Goal: Task Accomplishment & Management: Use online tool/utility

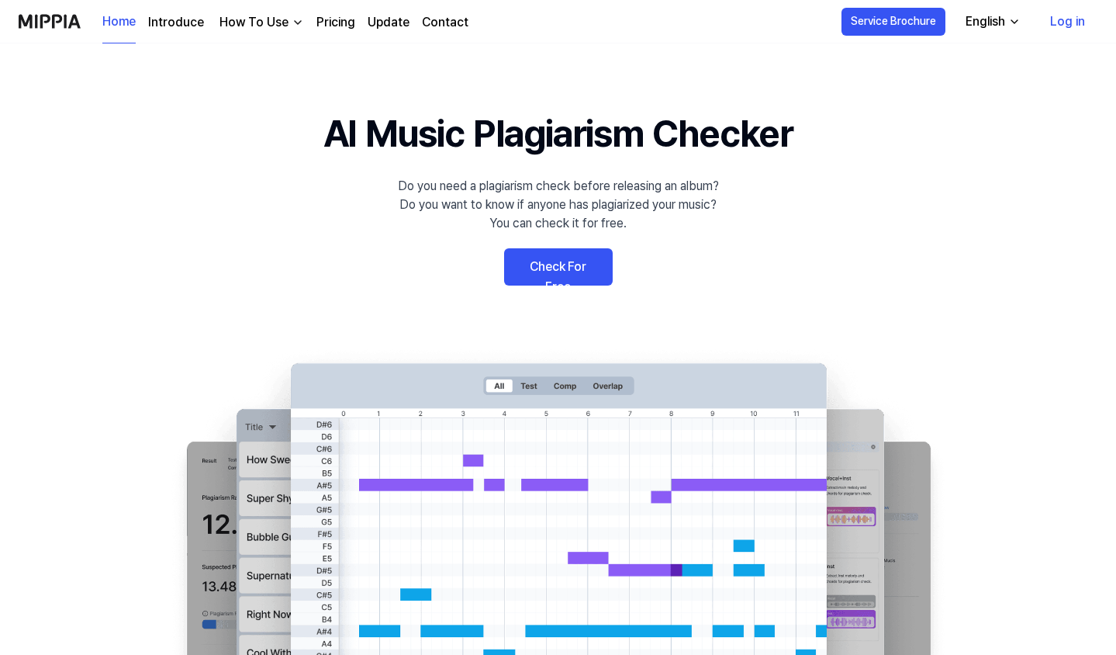
scroll to position [78, 0]
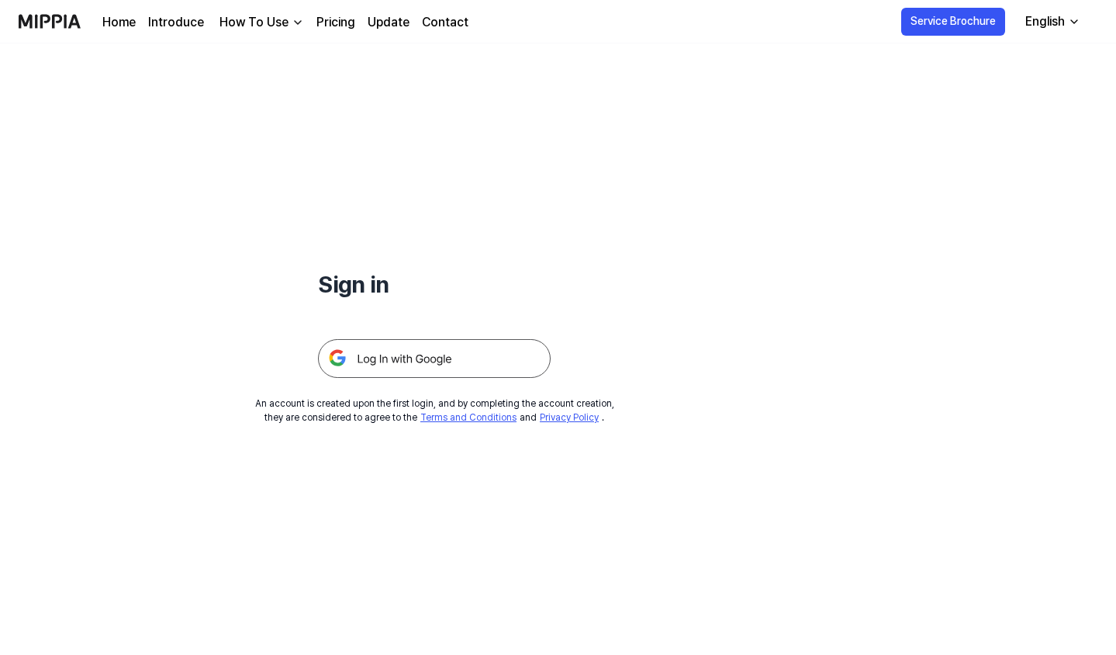
click at [460, 367] on img at bounding box center [434, 358] width 233 height 39
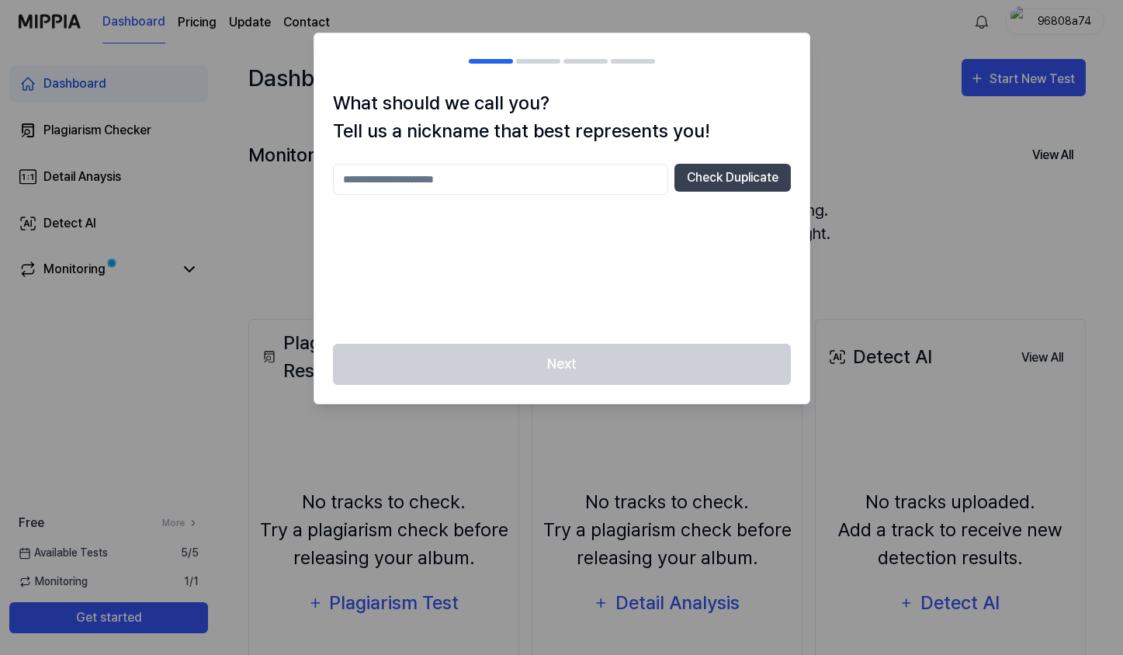
click at [558, 185] on input "text" at bounding box center [500, 179] width 335 height 31
click at [557, 186] on input "text" at bounding box center [500, 179] width 335 height 31
click at [540, 187] on input "text" at bounding box center [500, 179] width 335 height 31
type input "********"
click at [768, 178] on button "Check Duplicate" at bounding box center [732, 178] width 116 height 28
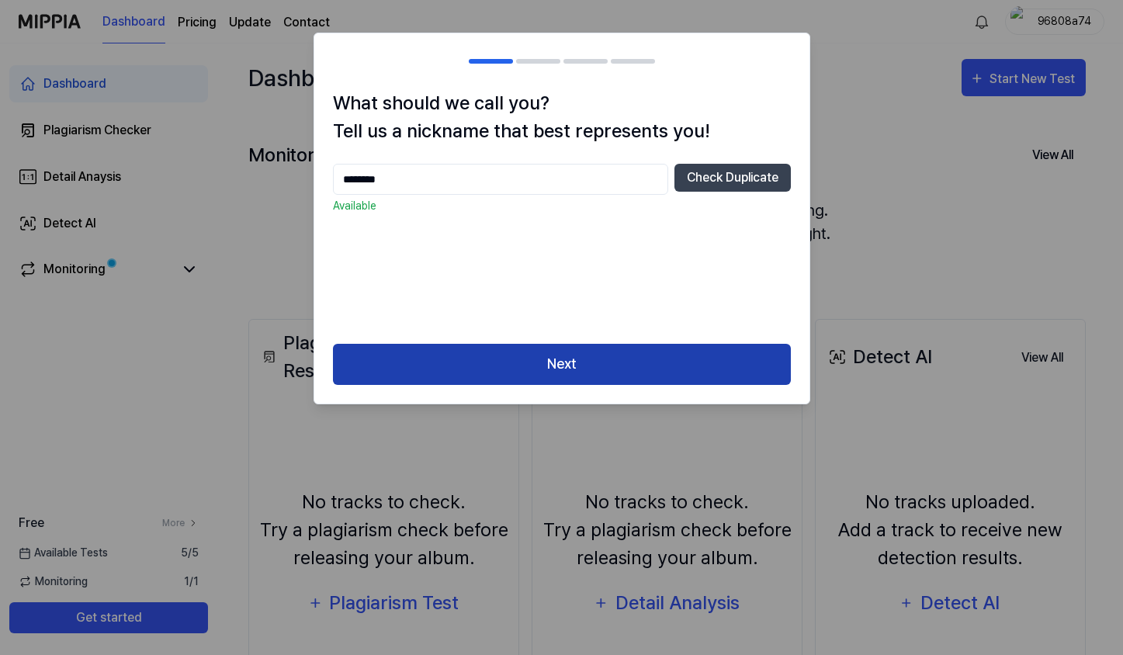
click at [666, 355] on button "Next" at bounding box center [562, 364] width 458 height 41
click at [679, 375] on button "Next" at bounding box center [562, 364] width 458 height 41
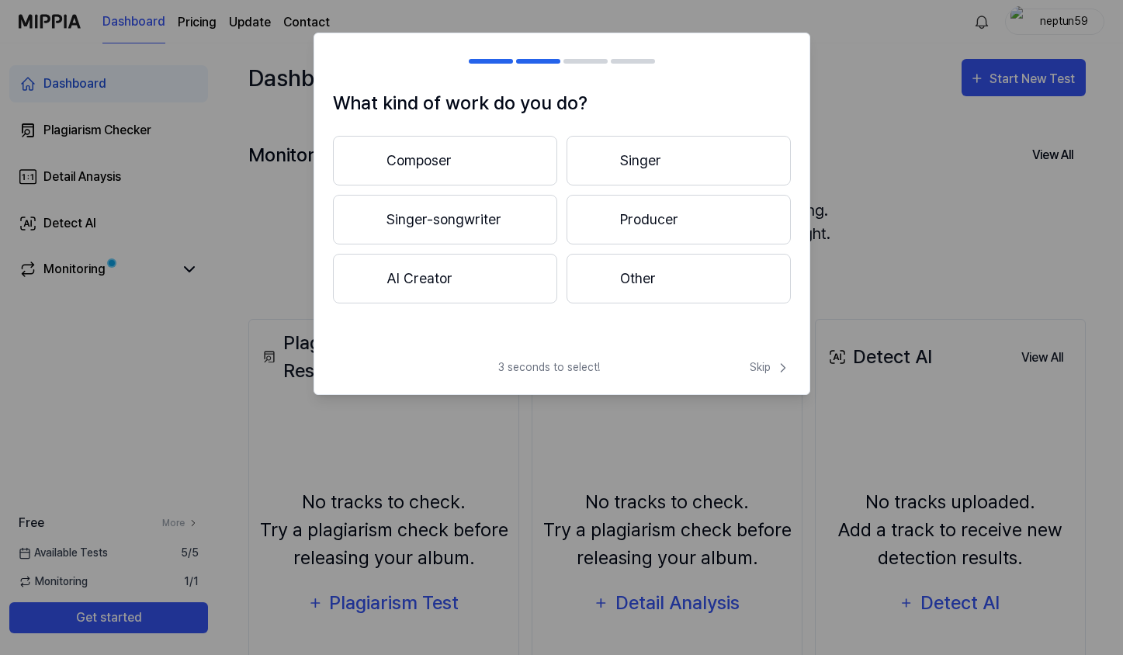
click at [465, 213] on button "Singer-songwriter" at bounding box center [445, 220] width 224 height 50
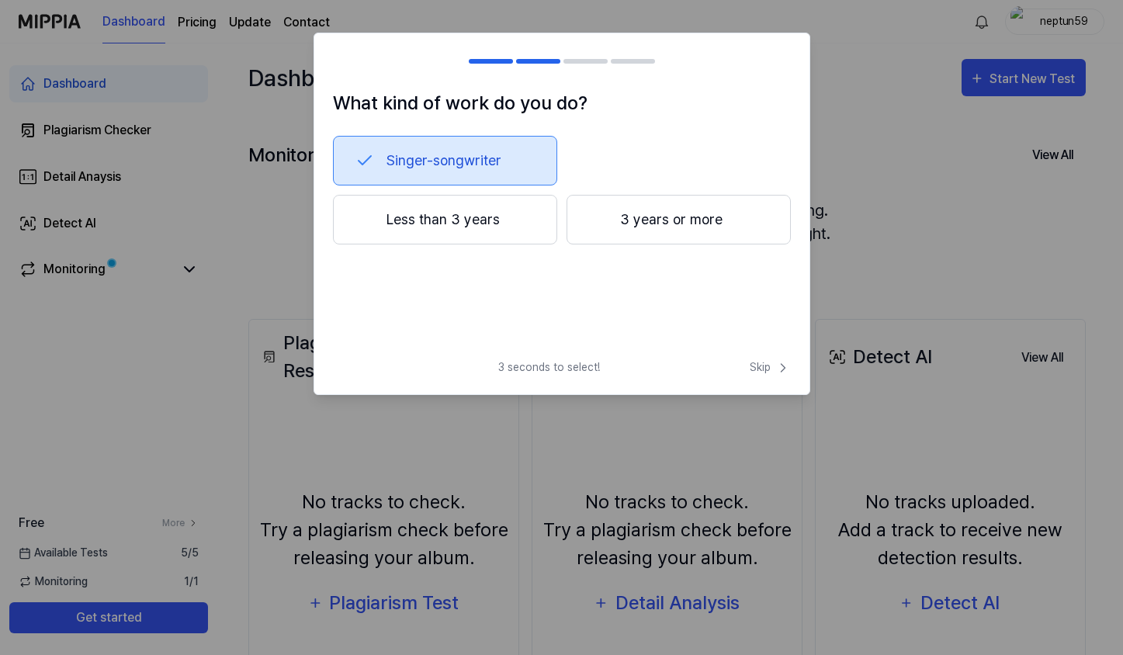
click at [621, 227] on button "3 years or more" at bounding box center [678, 220] width 224 height 50
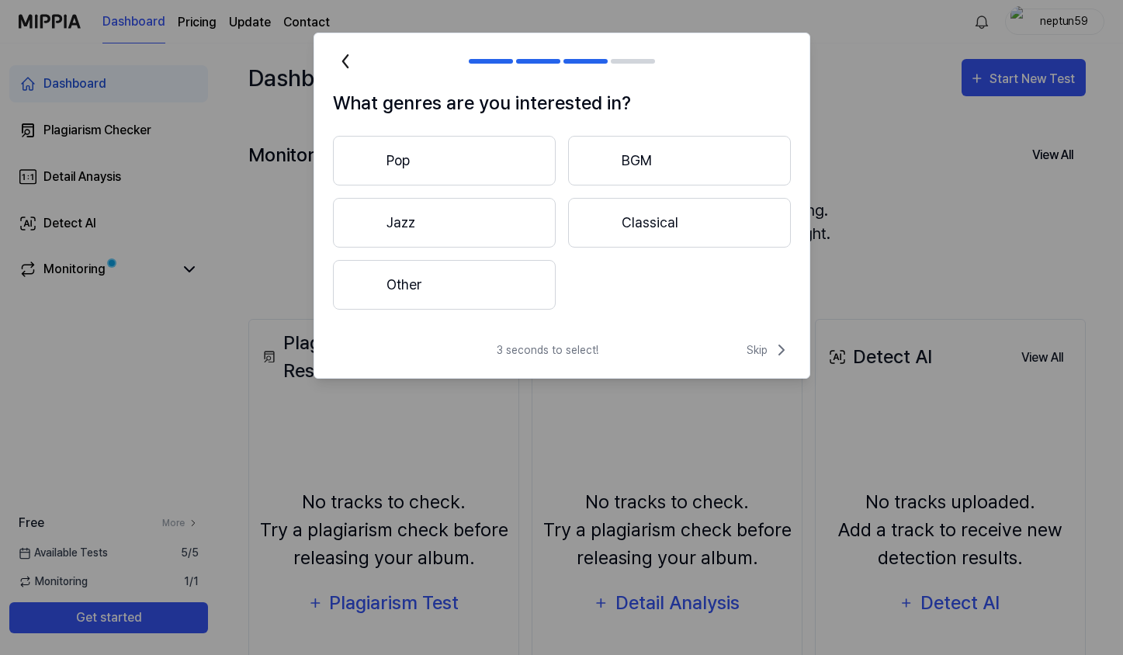
click at [492, 162] on button "Pop" at bounding box center [444, 161] width 223 height 50
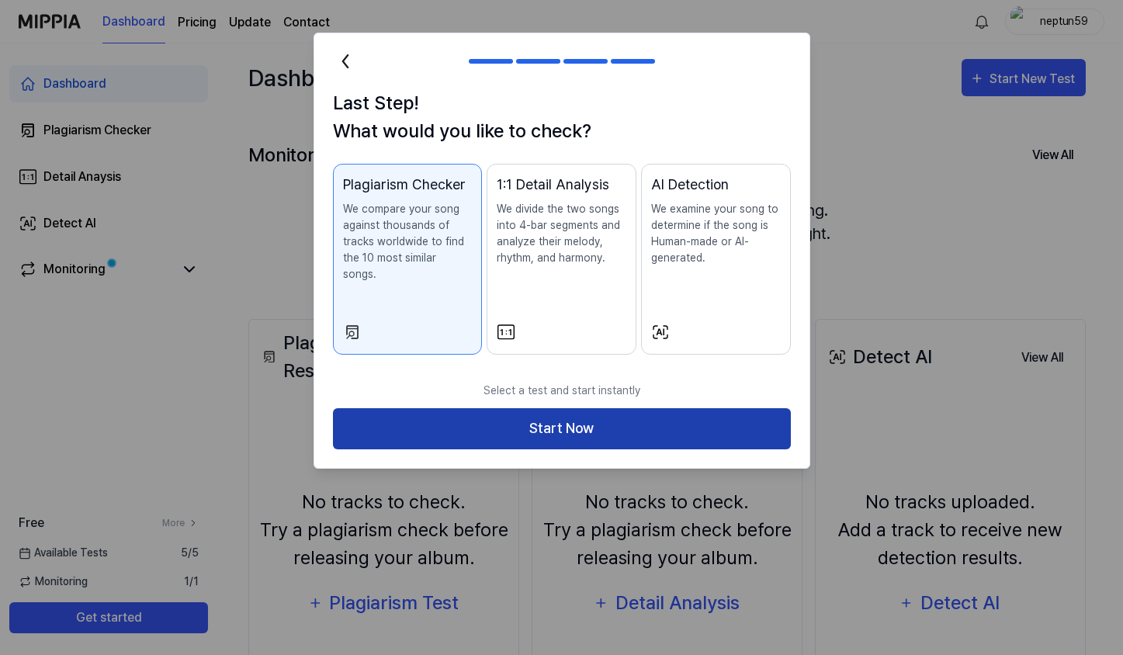
click at [542, 410] on button "Start Now" at bounding box center [562, 428] width 458 height 41
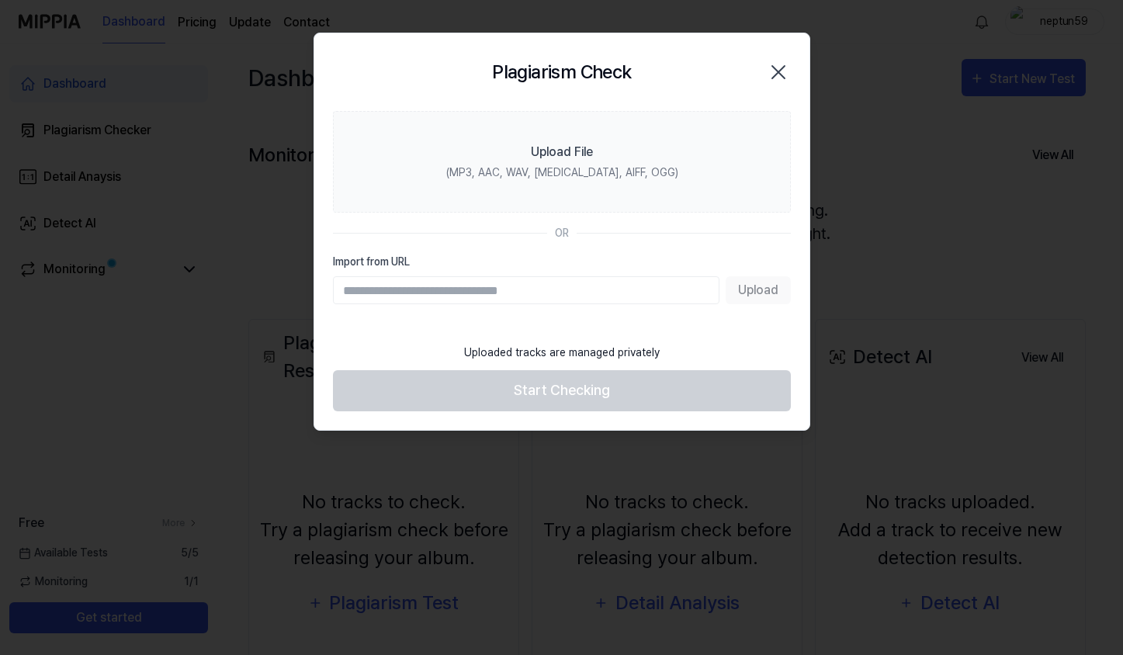
click at [574, 296] on input "Import from URL" at bounding box center [526, 290] width 386 height 28
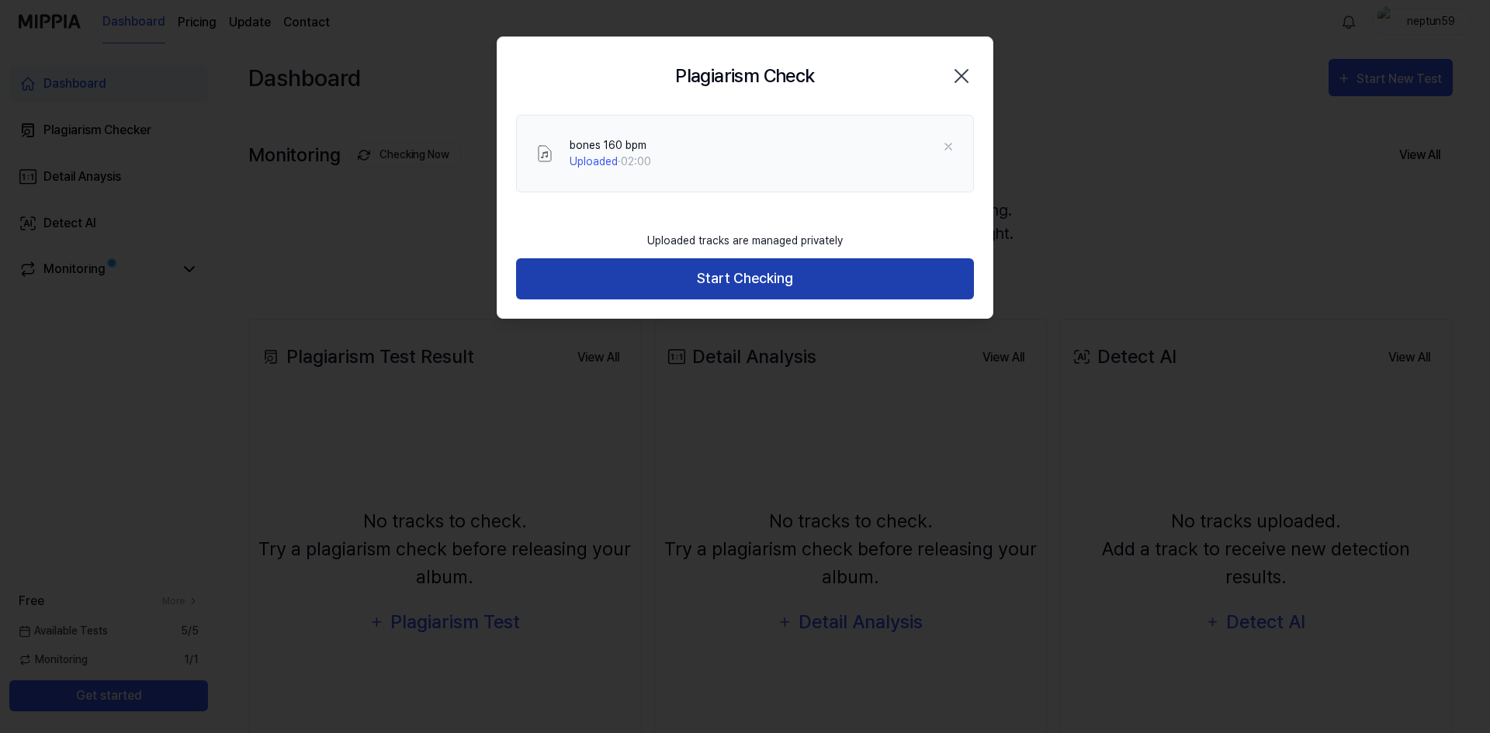
click at [706, 282] on button "Start Checking" at bounding box center [745, 278] width 458 height 41
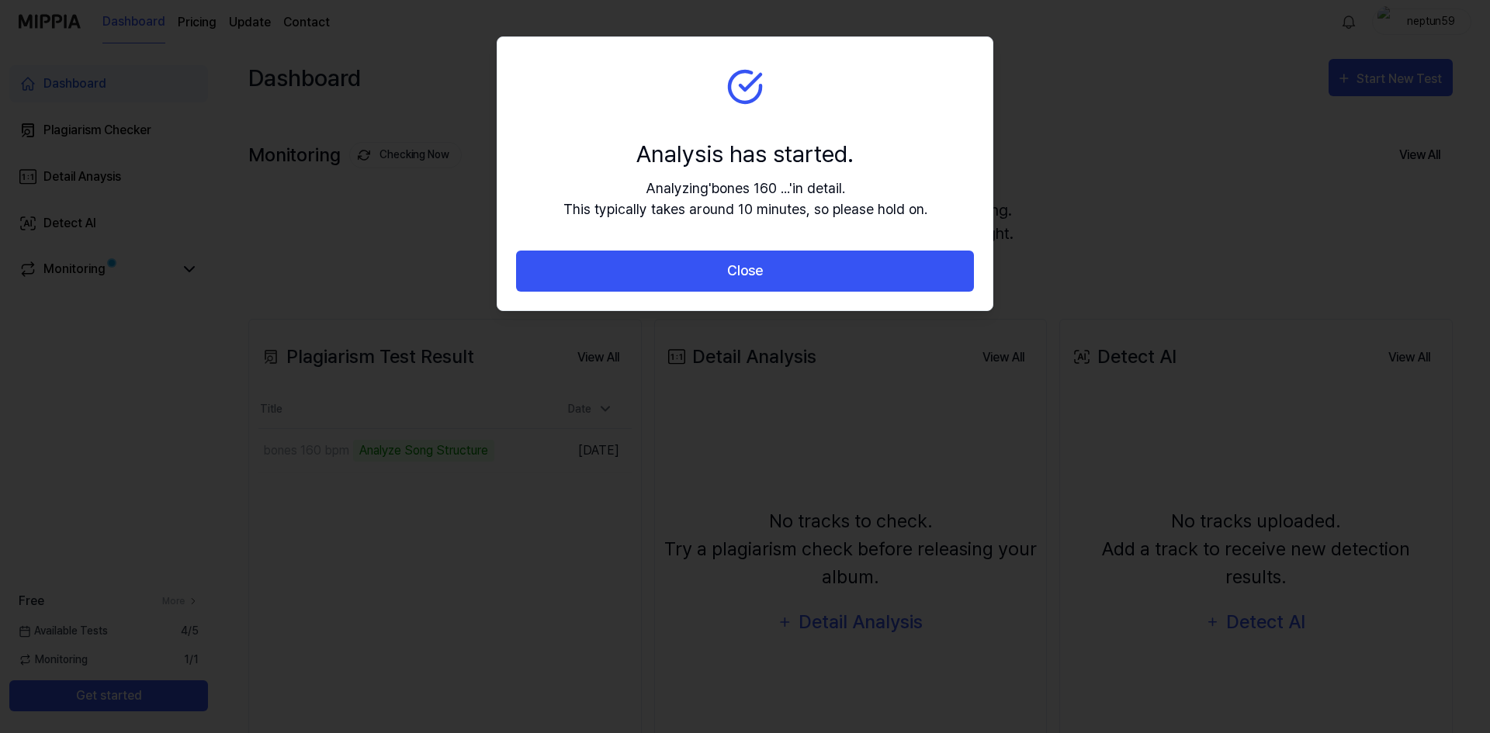
drag, startPoint x: 748, startPoint y: 278, endPoint x: 668, endPoint y: 346, distance: 105.1
click at [748, 278] on button "Close" at bounding box center [745, 271] width 458 height 41
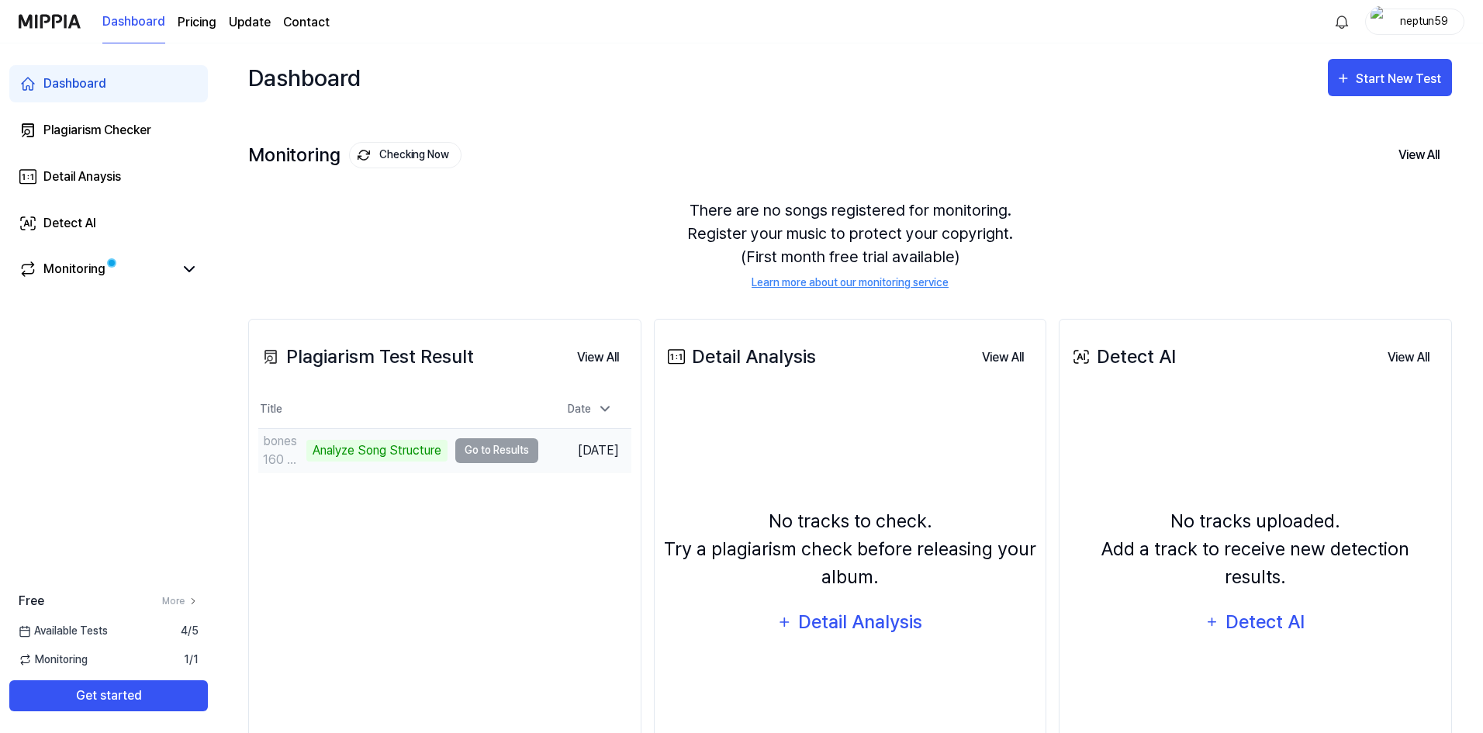
click at [570, 444] on td "[DATE]" at bounding box center [584, 450] width 93 height 44
click at [491, 452] on td "bones 160 bpm Analyze Song Structure Go to Results" at bounding box center [398, 450] width 280 height 43
click at [354, 455] on div "Analyze Song Structure" at bounding box center [376, 451] width 141 height 22
click at [1122, 82] on div "Start New Test" at bounding box center [1400, 79] width 88 height 20
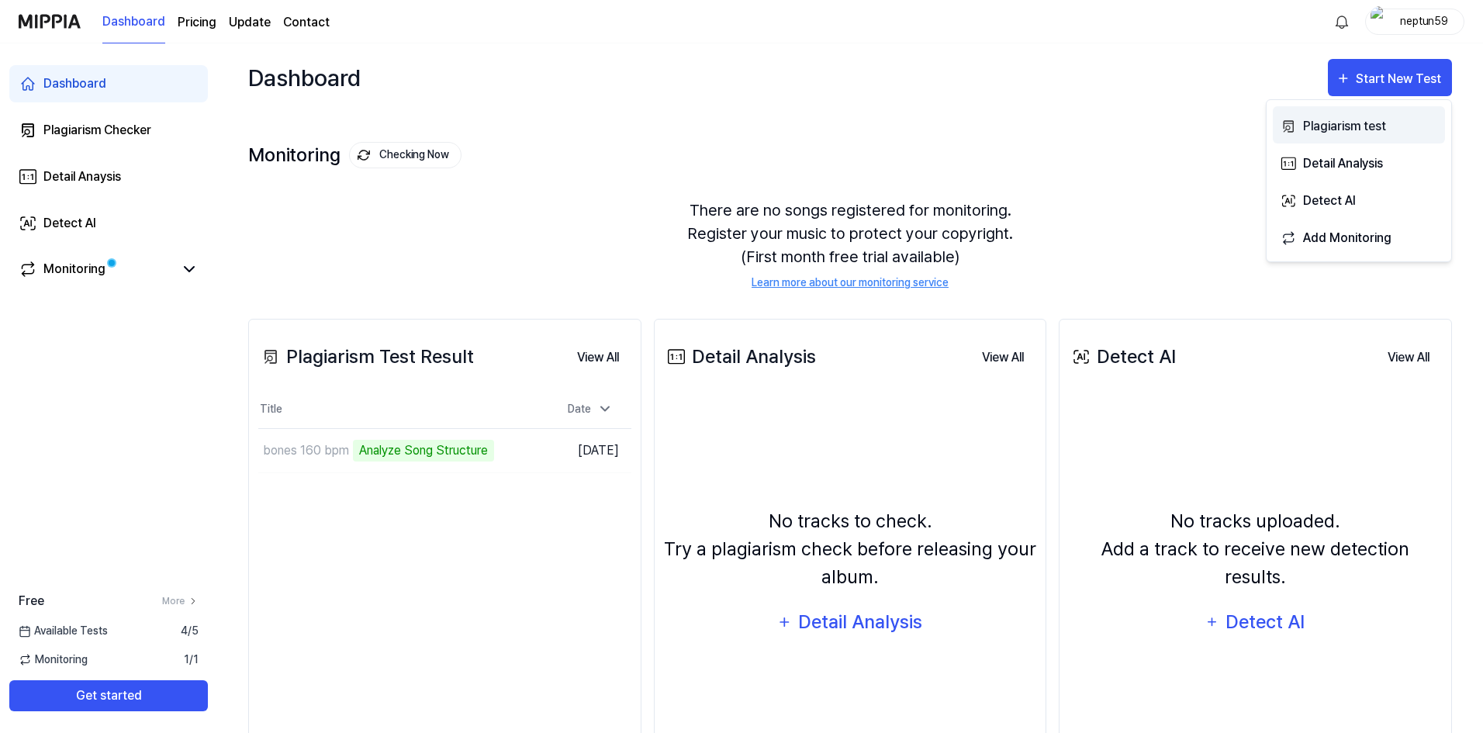
click at [1122, 125] on div "Plagiarism test" at bounding box center [1370, 126] width 135 height 20
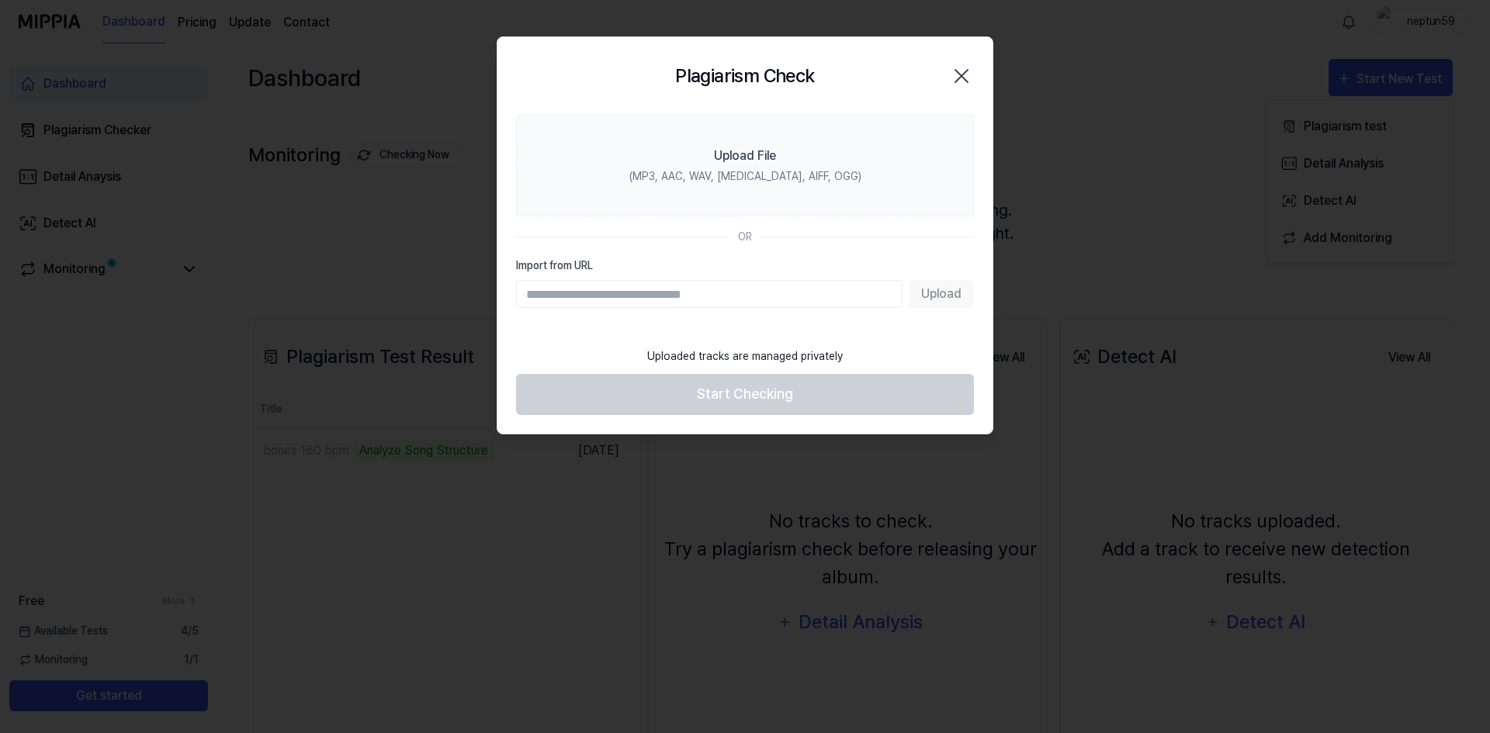
click at [692, 72] on h2 "Plagiarism Check" at bounding box center [744, 76] width 139 height 28
drag, startPoint x: 669, startPoint y: 68, endPoint x: 829, endPoint y: 61, distance: 160.0
click at [833, 64] on div "Plagiarism Check Close" at bounding box center [745, 76] width 458 height 40
copy h2 "Plagiarism Check"
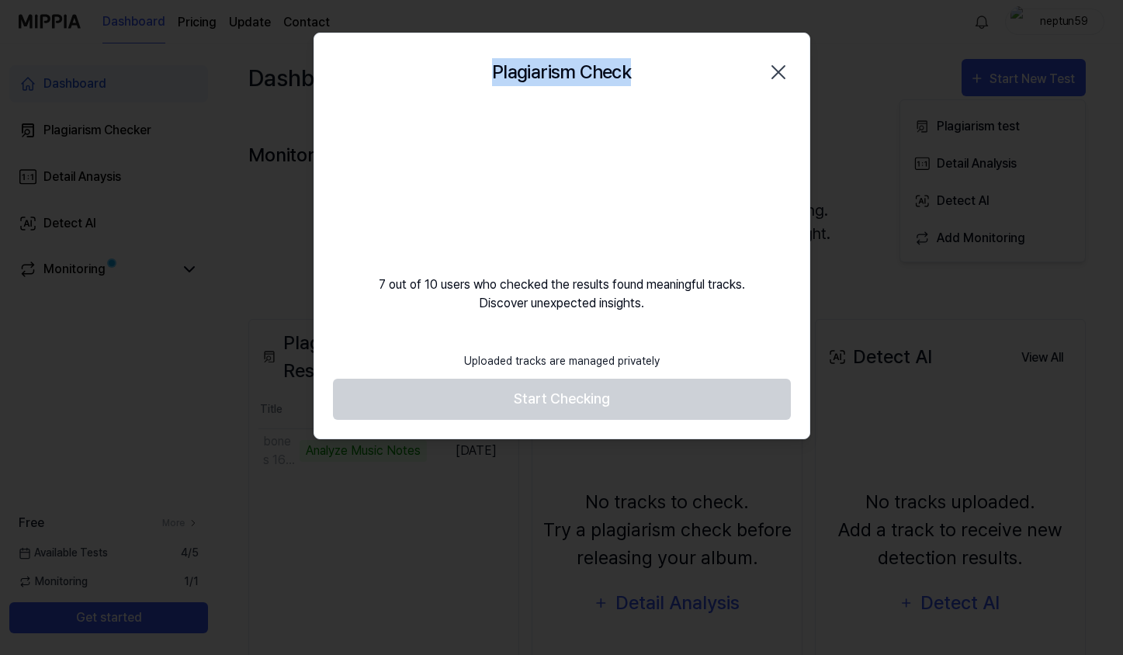
click at [644, 71] on div "Plagiarism Check Close" at bounding box center [562, 72] width 458 height 40
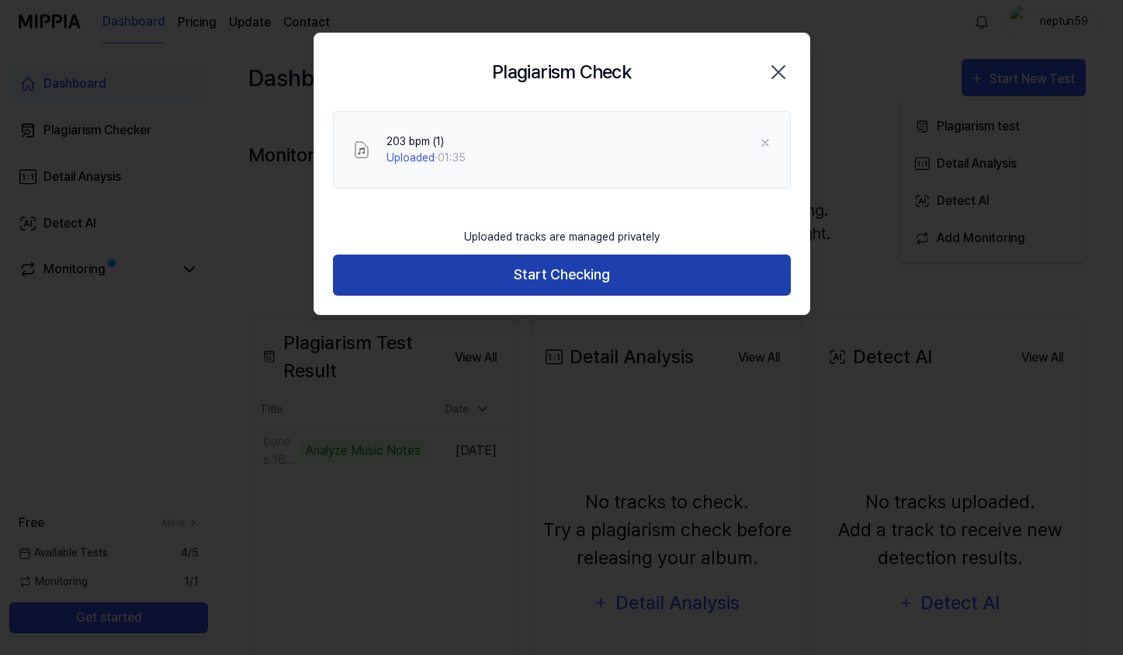
click at [580, 275] on button "Start Checking" at bounding box center [562, 274] width 458 height 41
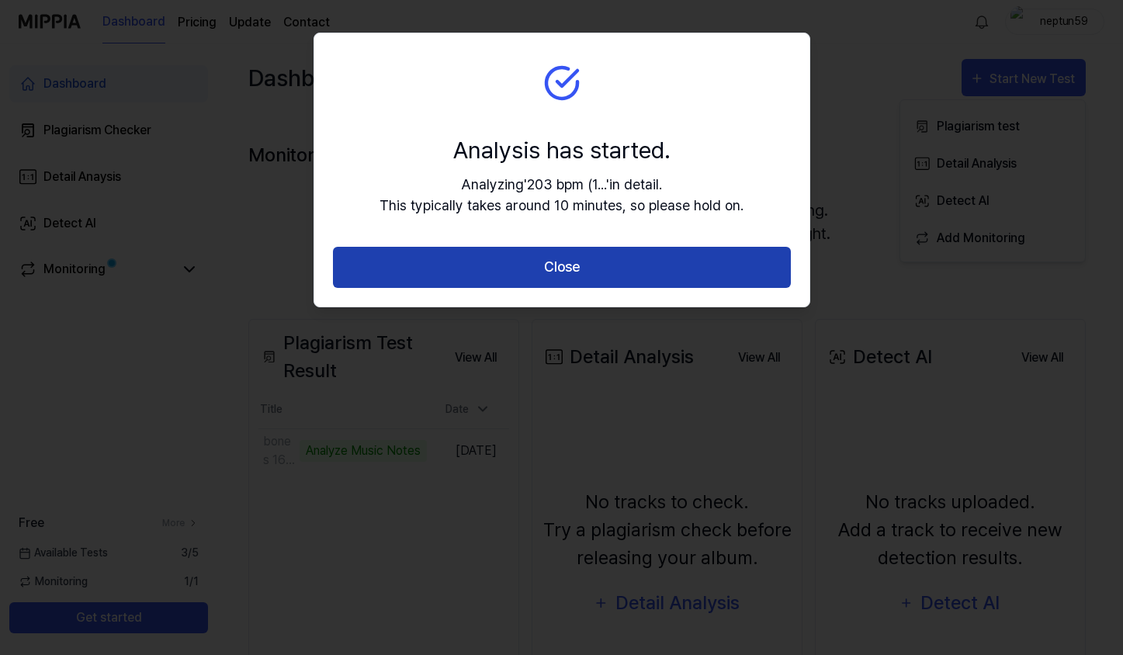
click at [587, 275] on button "Close" at bounding box center [562, 267] width 458 height 41
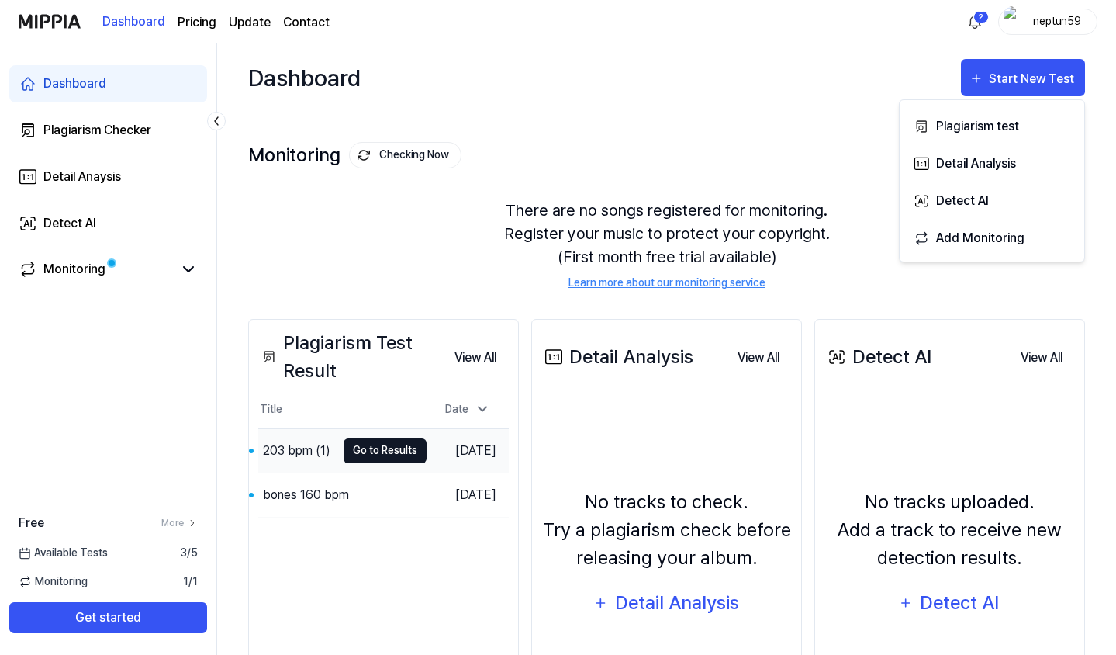
click at [367, 452] on button "Go to Results" at bounding box center [385, 450] width 83 height 25
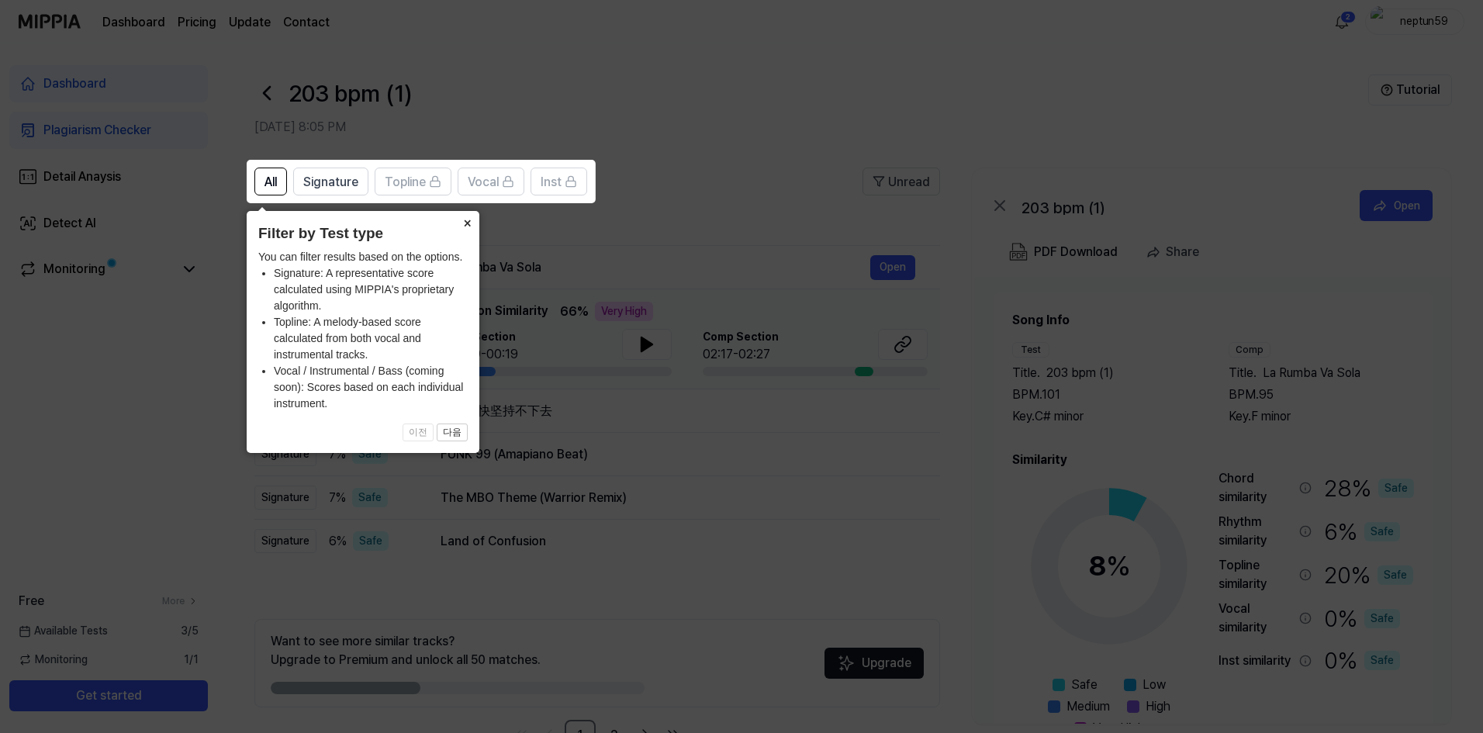
click at [468, 220] on button "×" at bounding box center [467, 222] width 25 height 22
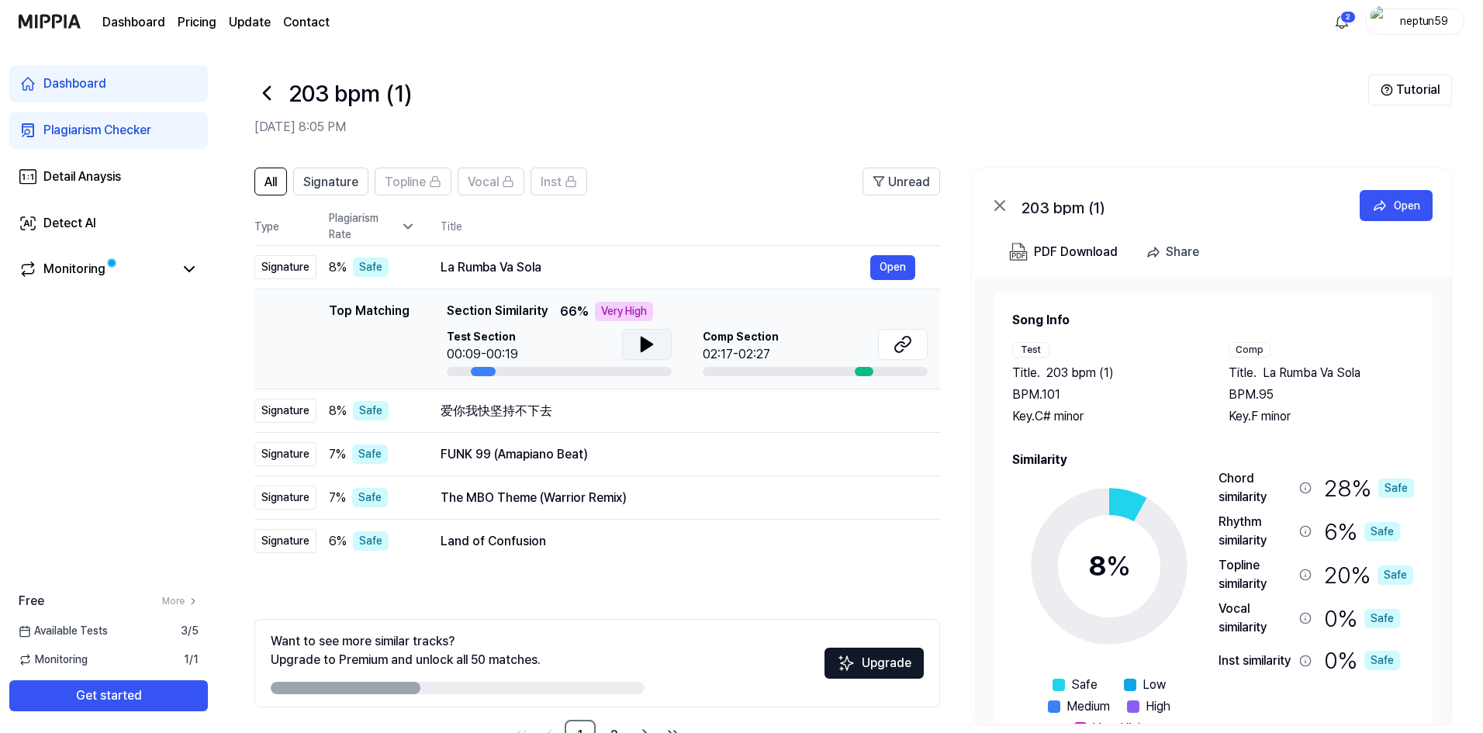
click at [647, 342] on icon at bounding box center [647, 344] width 11 height 14
click at [649, 342] on icon at bounding box center [650, 344] width 3 height 12
click at [894, 269] on button "Open" at bounding box center [892, 267] width 45 height 25
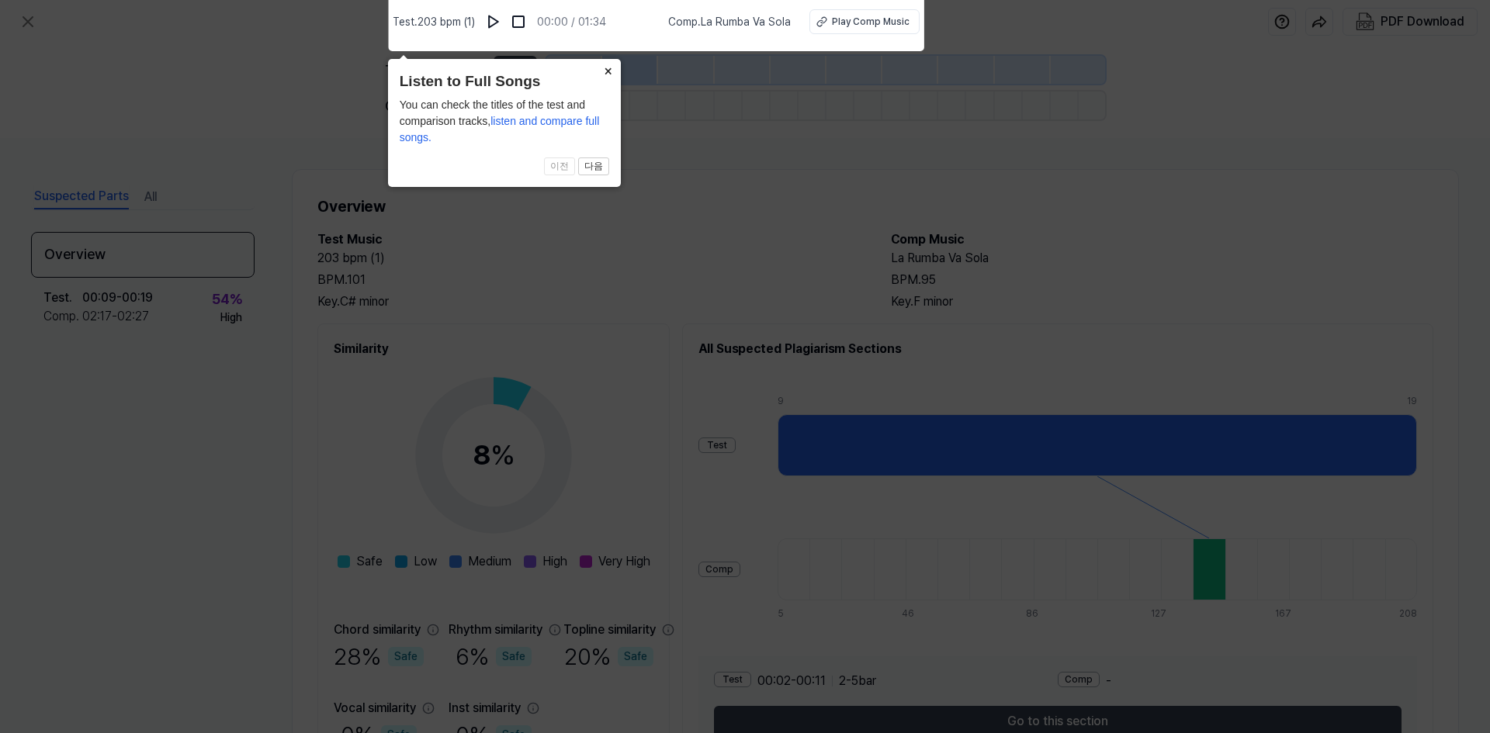
click at [605, 74] on button "×" at bounding box center [608, 70] width 25 height 22
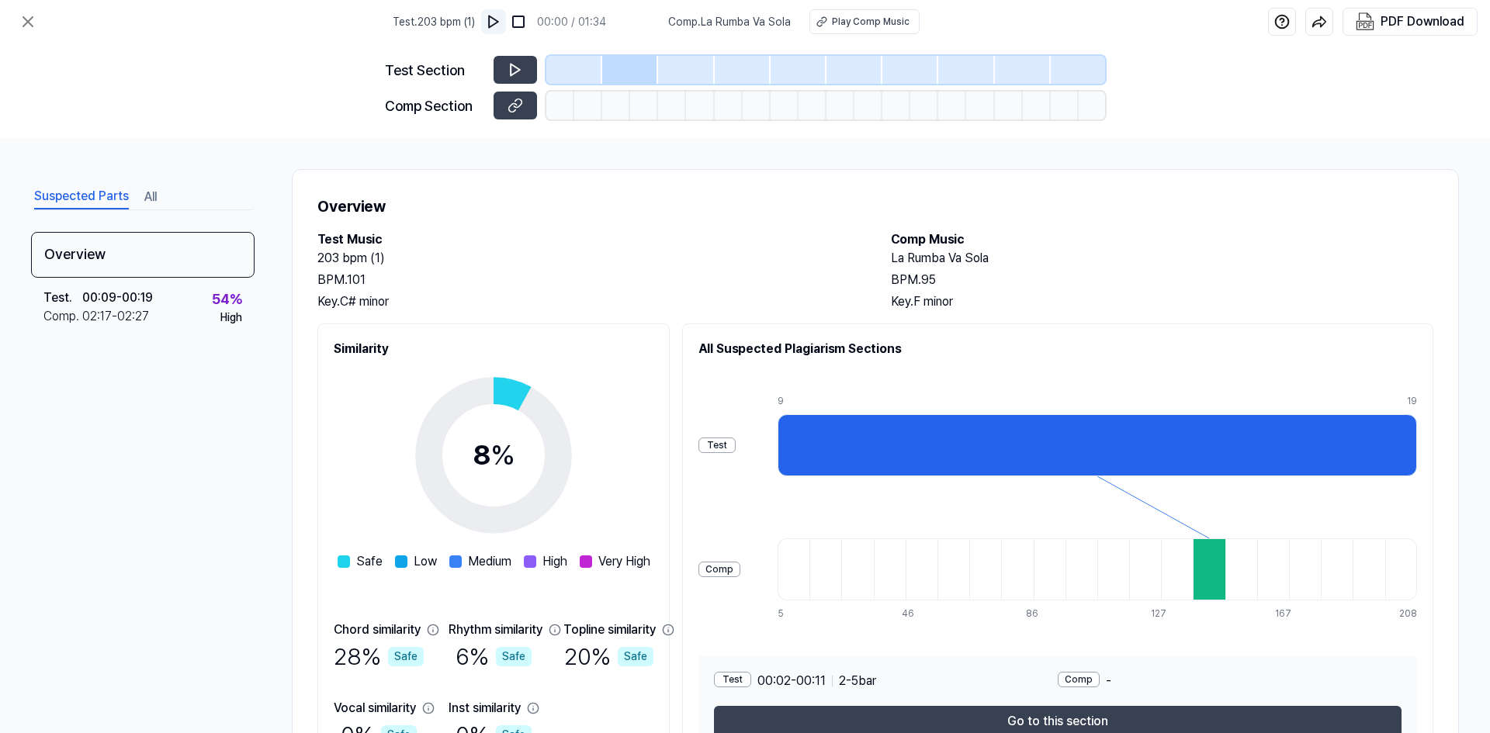
click at [493, 26] on img at bounding box center [494, 22] width 16 height 16
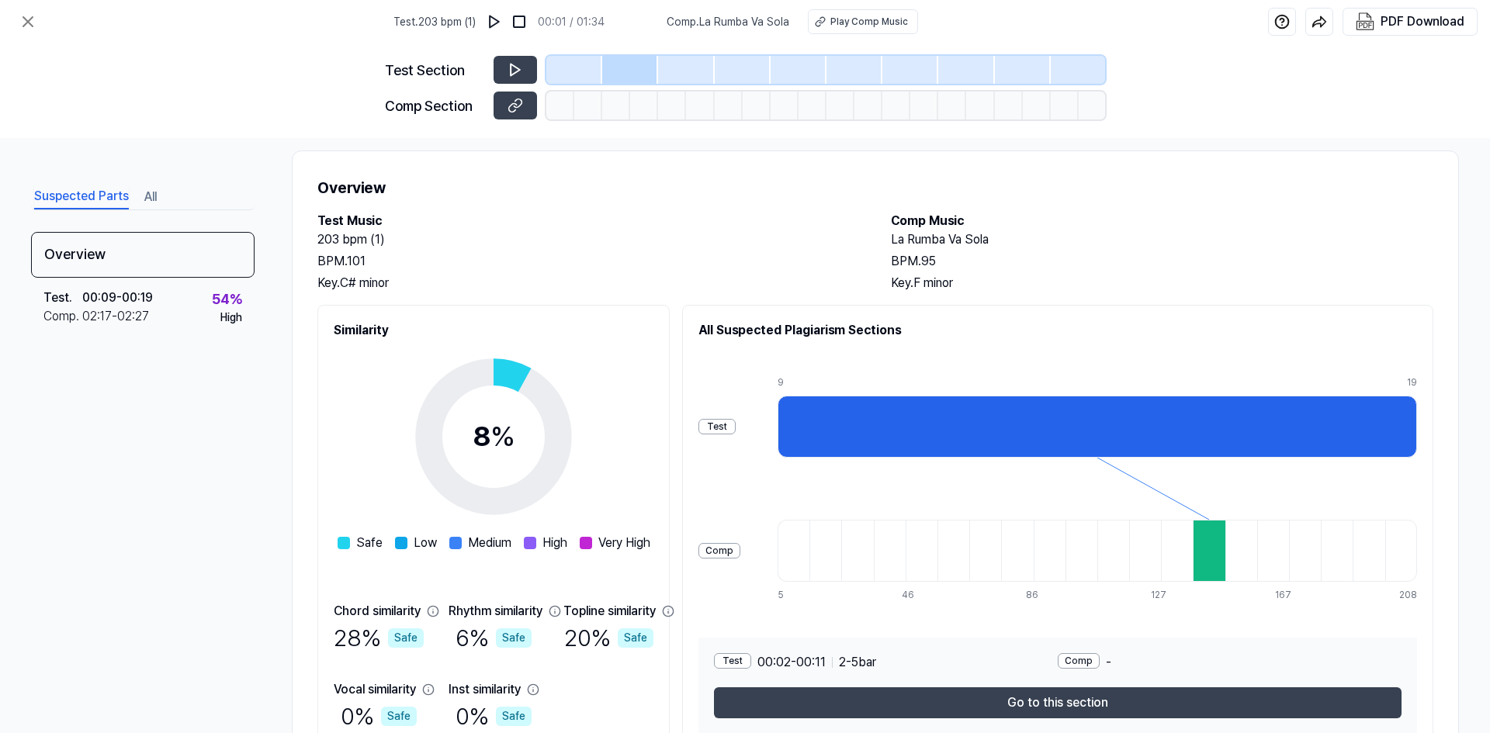
scroll to position [92, 0]
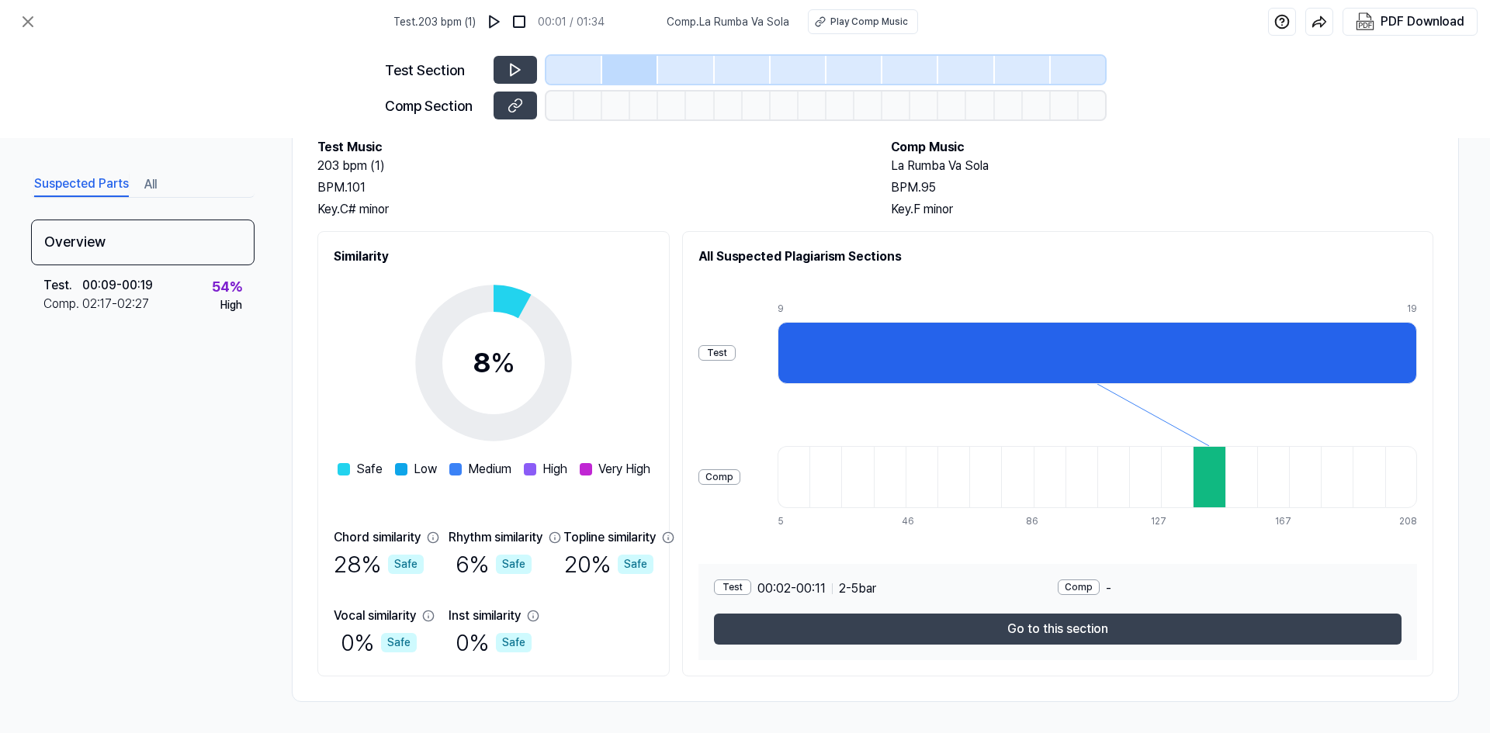
click at [531, 566] on div "Safe" at bounding box center [514, 564] width 36 height 19
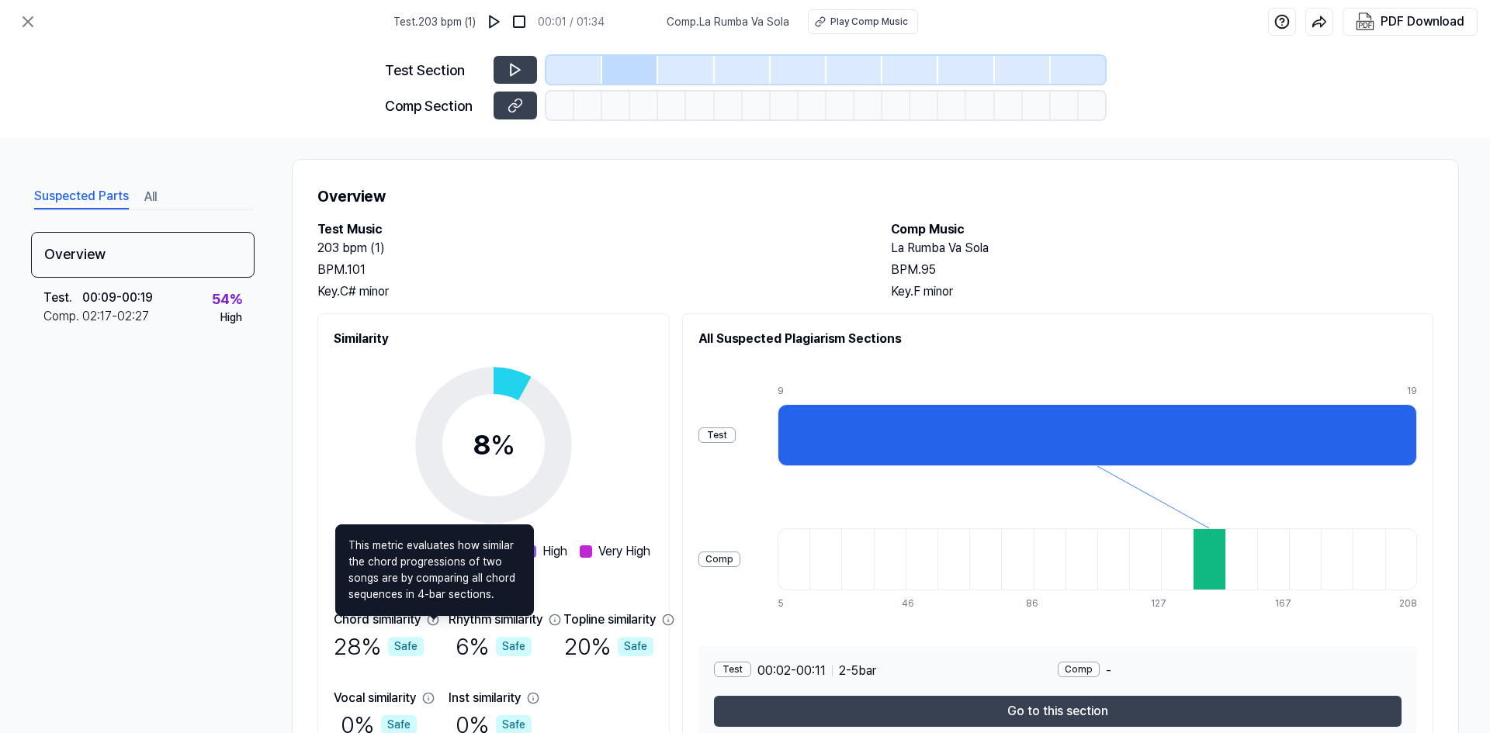
scroll to position [0, 0]
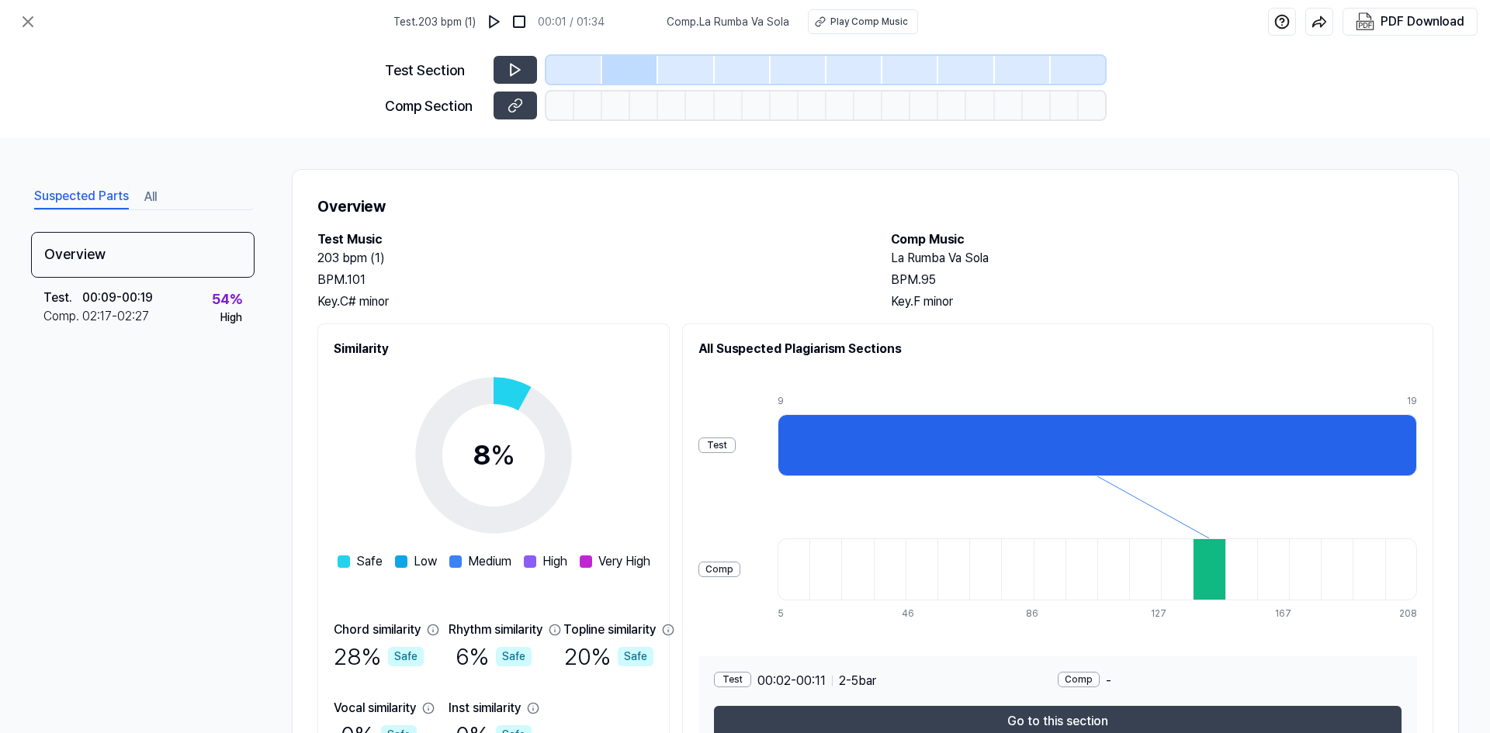
click at [537, 251] on h2 "203 bpm (1)" at bounding box center [588, 258] width 542 height 19
click at [521, 107] on icon at bounding box center [515, 106] width 16 height 16
click at [515, 67] on icon at bounding box center [514, 70] width 9 height 12
click at [514, 77] on icon at bounding box center [515, 70] width 16 height 16
click at [680, 275] on div "BPM. 101" at bounding box center [588, 280] width 542 height 19
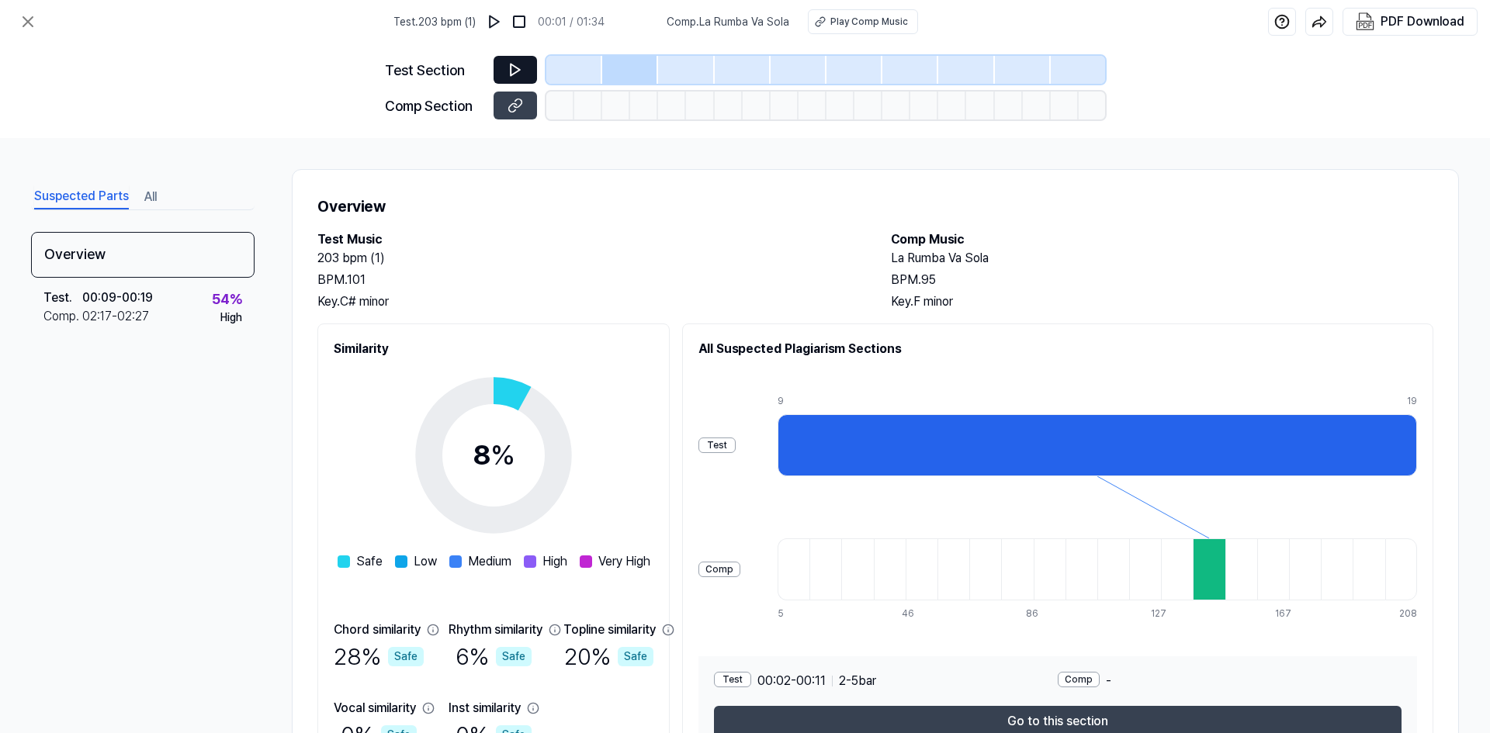
click at [511, 74] on icon at bounding box center [514, 70] width 9 height 12
click at [652, 272] on div "BPM. 101" at bounding box center [588, 280] width 542 height 19
click at [478, 262] on h2 "203 bpm (1)" at bounding box center [588, 258] width 542 height 19
click at [504, 64] on button at bounding box center [514, 70] width 43 height 28
click at [588, 237] on h2 "Test Music" at bounding box center [588, 239] width 542 height 19
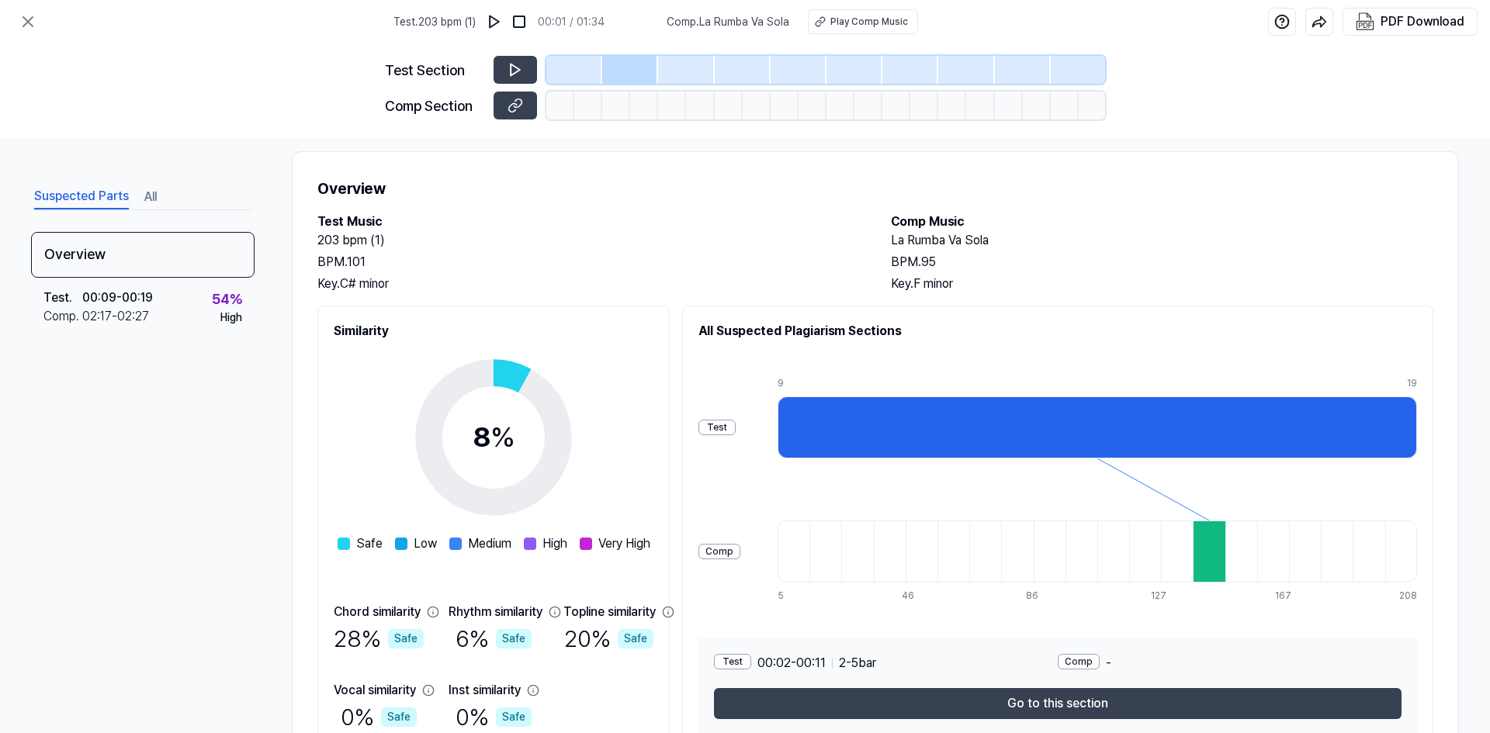
scroll to position [92, 0]
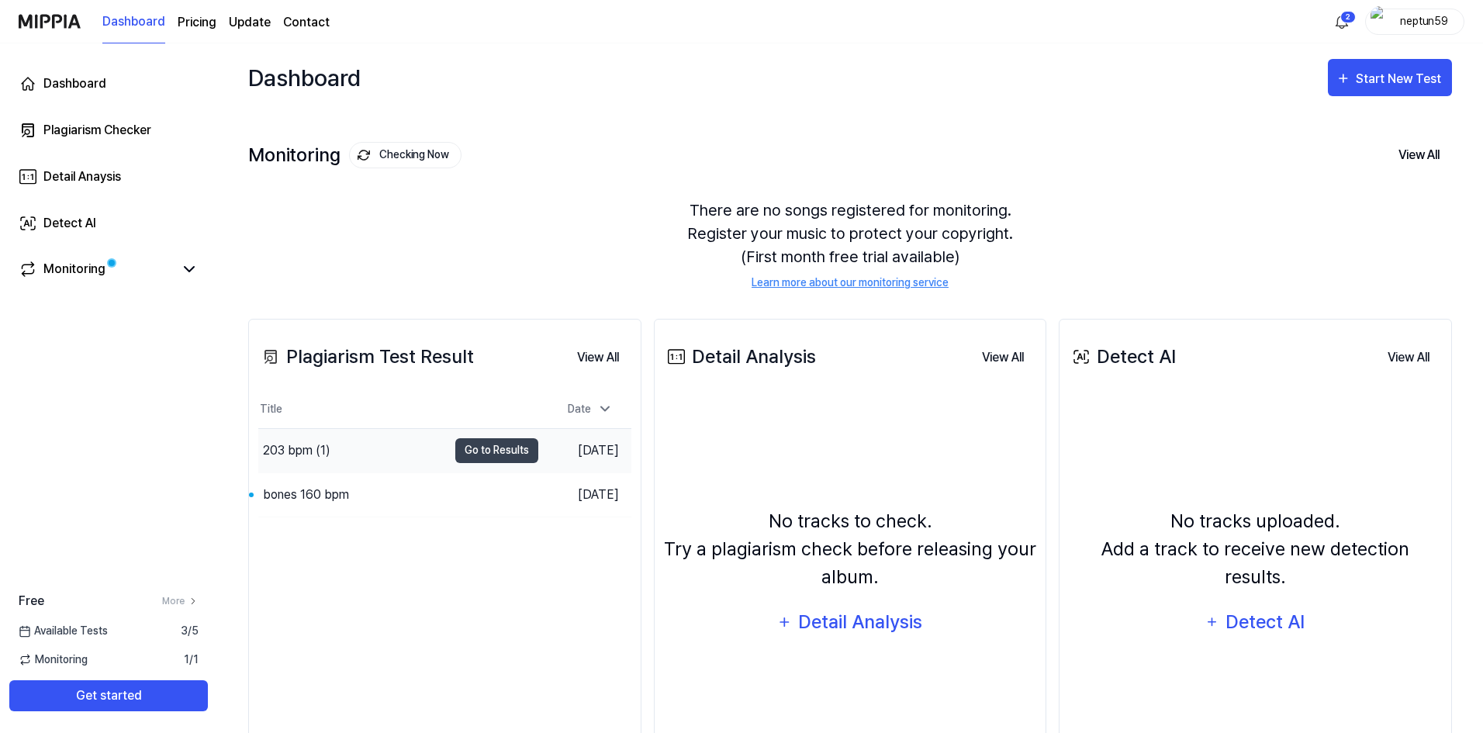
click at [381, 459] on div "203 bpm (1)" at bounding box center [352, 450] width 189 height 43
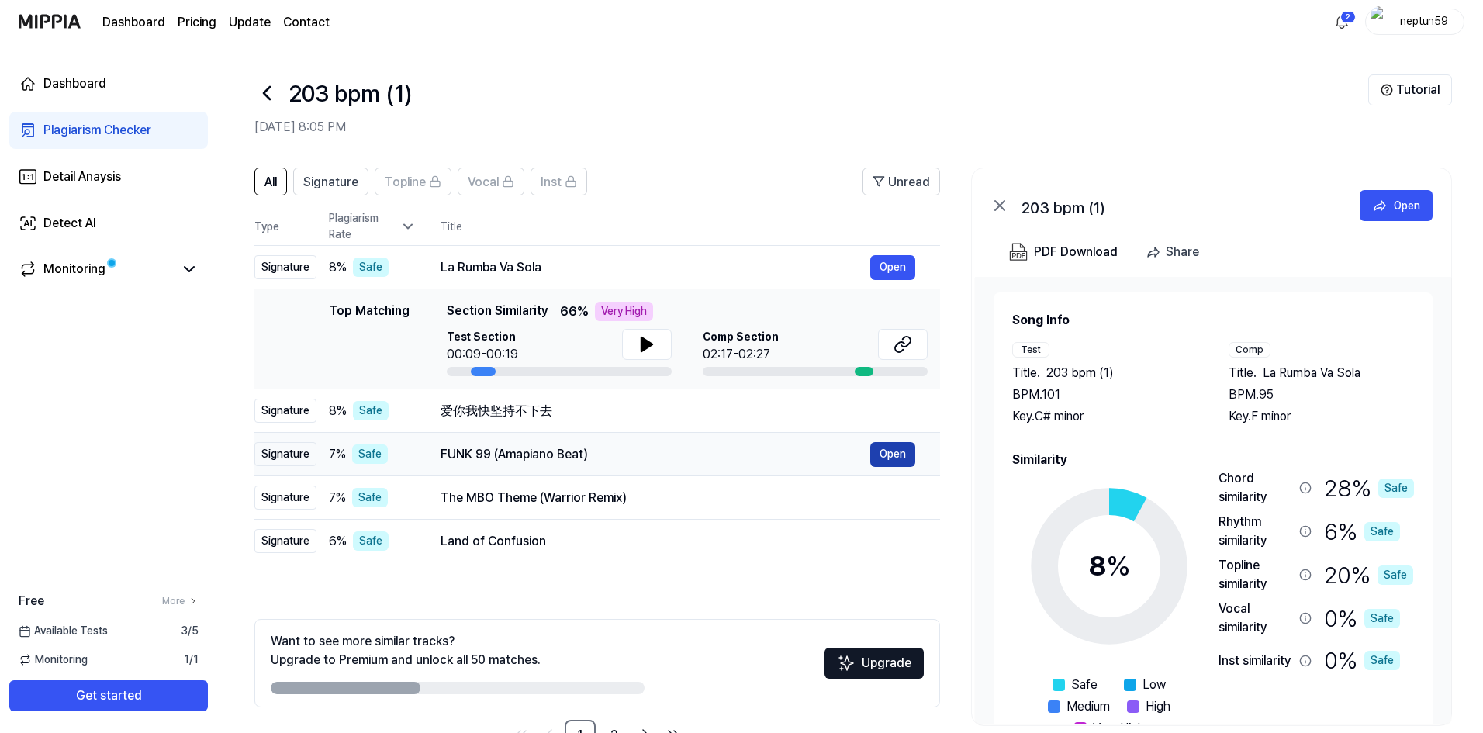
click at [885, 462] on button "Open" at bounding box center [892, 454] width 45 height 25
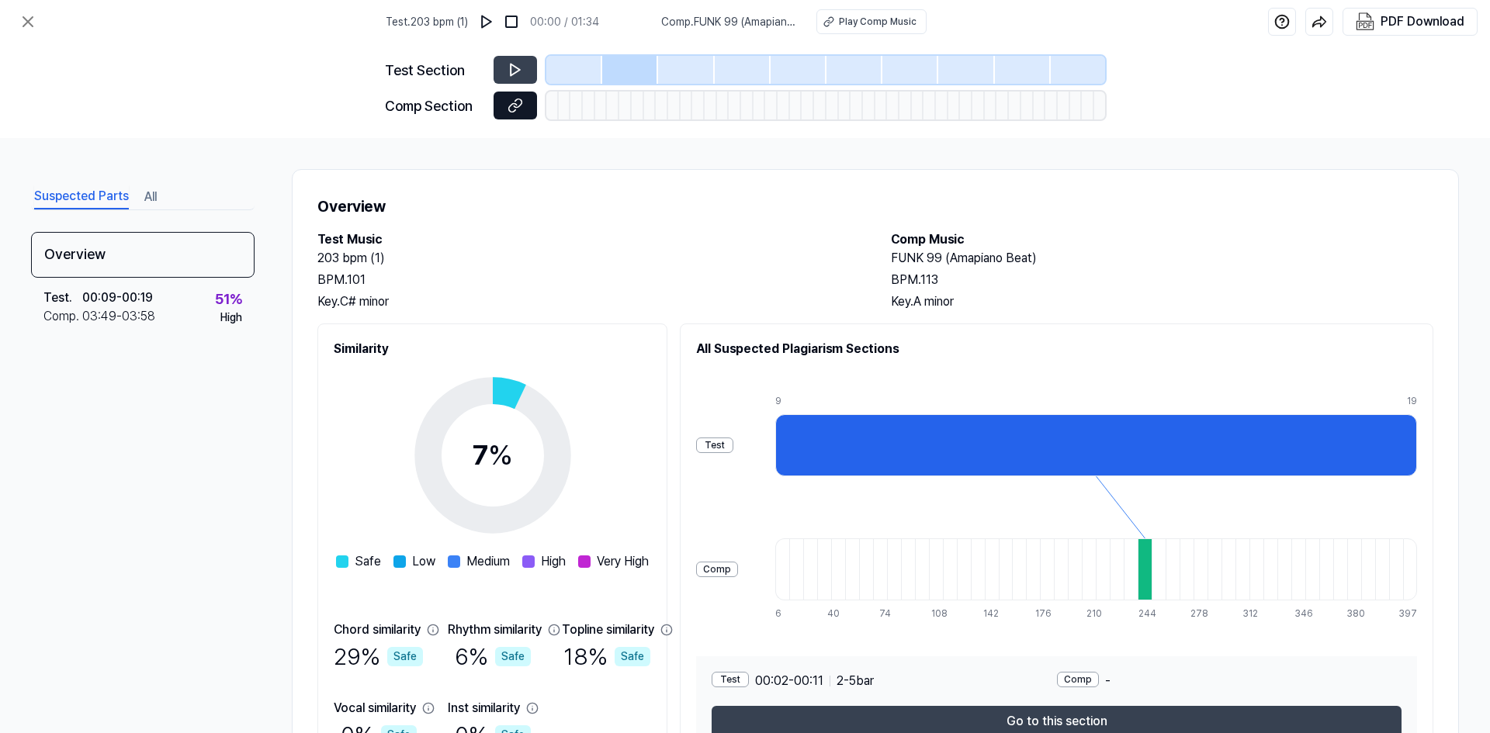
click at [521, 102] on icon at bounding box center [518, 103] width 8 height 9
click at [521, 74] on icon at bounding box center [515, 70] width 16 height 16
click at [510, 67] on icon at bounding box center [514, 70] width 9 height 12
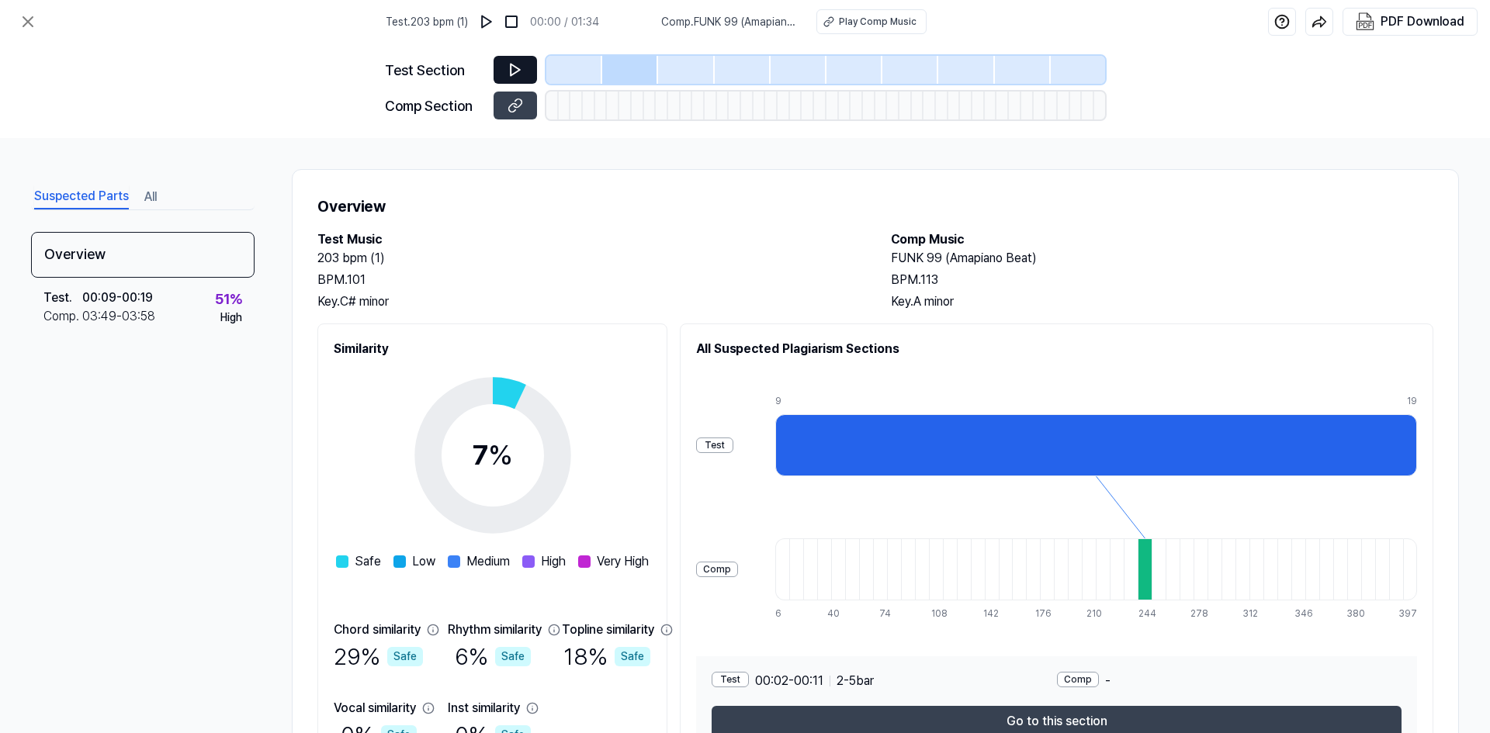
click at [510, 67] on icon at bounding box center [514, 70] width 9 height 12
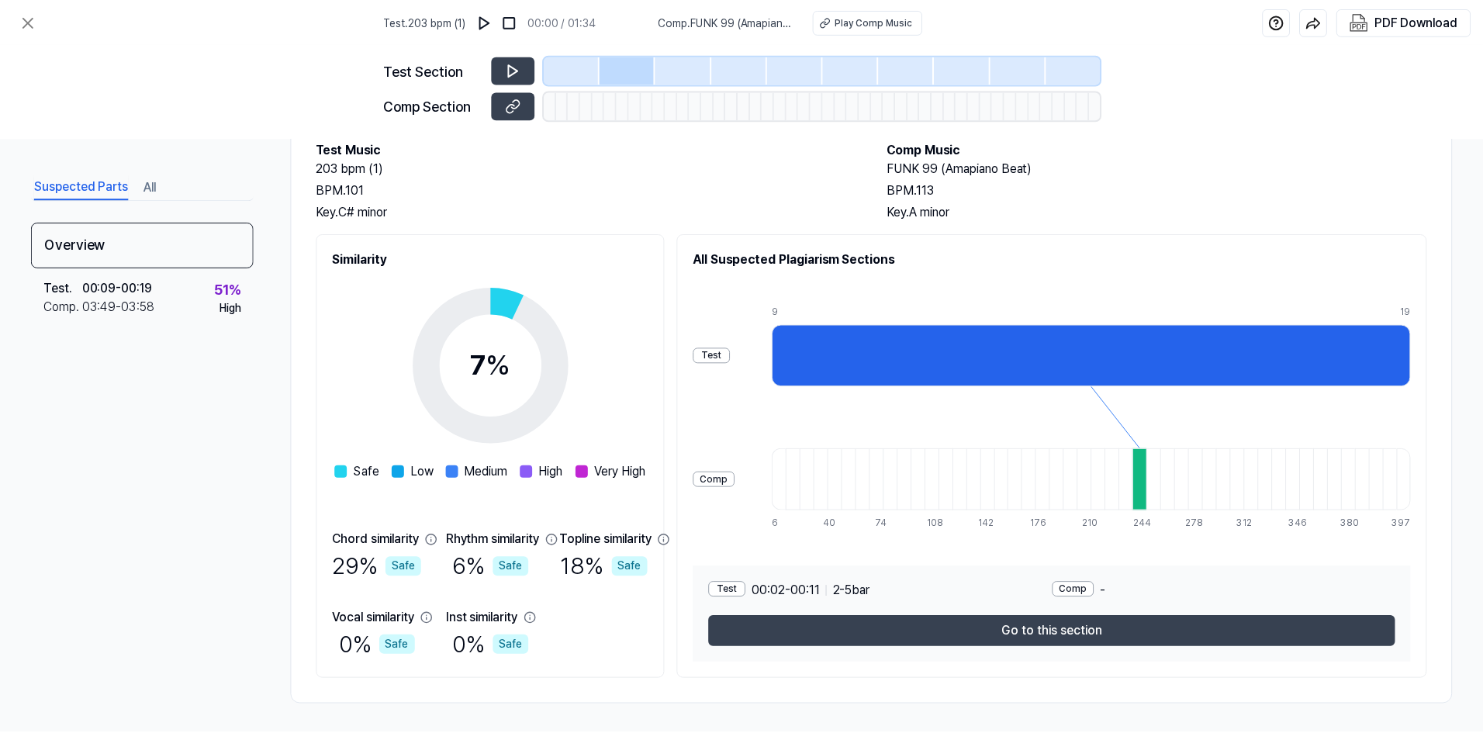
scroll to position [92, 0]
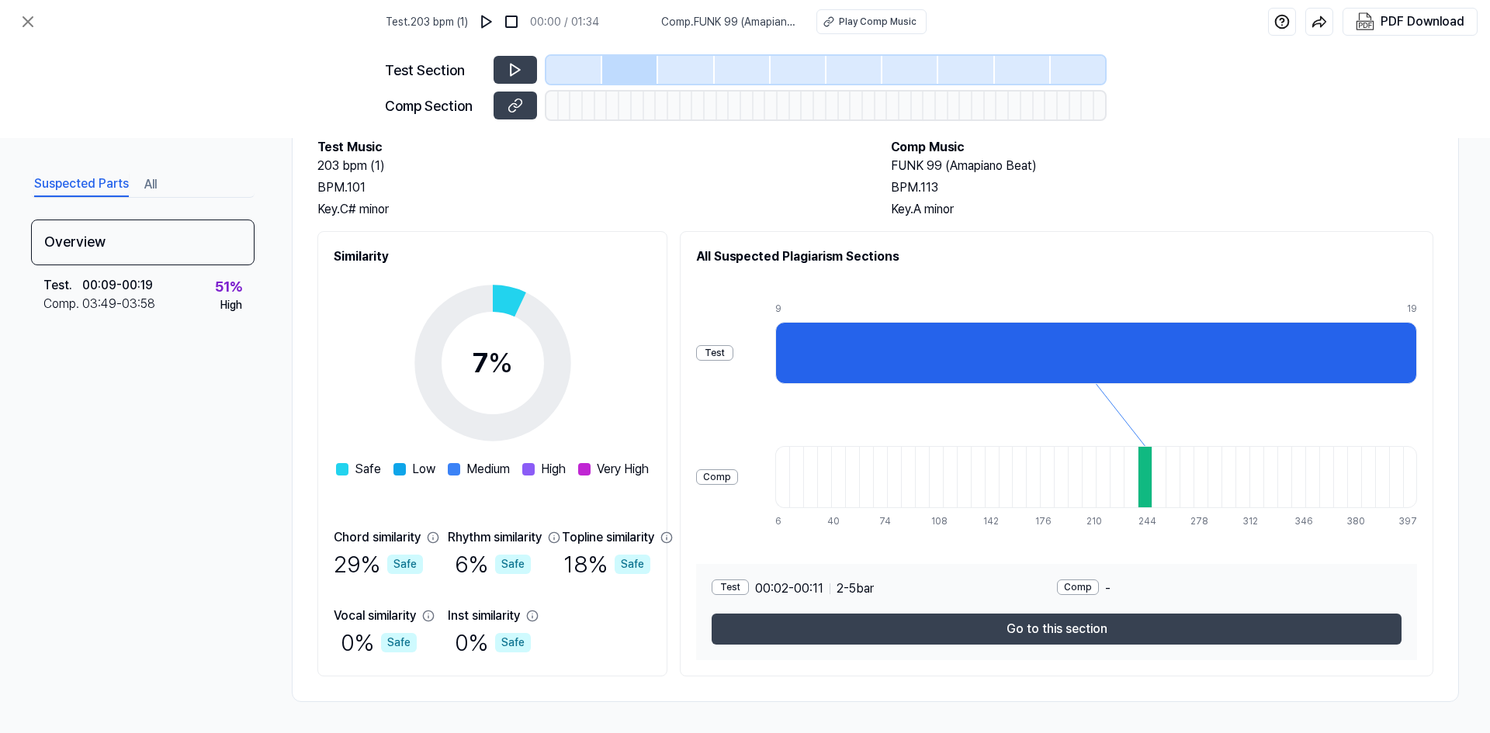
click at [535, 319] on icon at bounding box center [493, 363] width 194 height 194
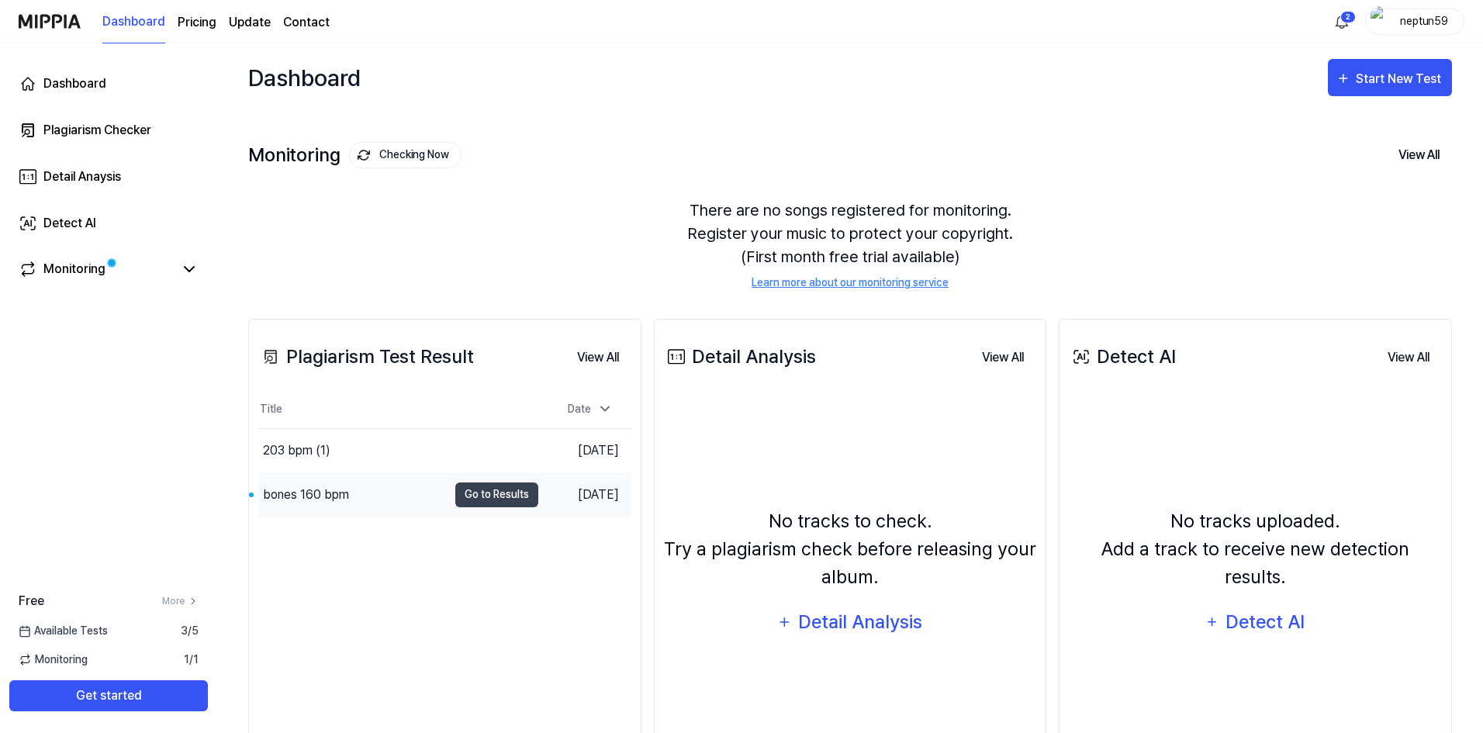
click at [366, 489] on div "bones 160 bpm" at bounding box center [352, 494] width 189 height 43
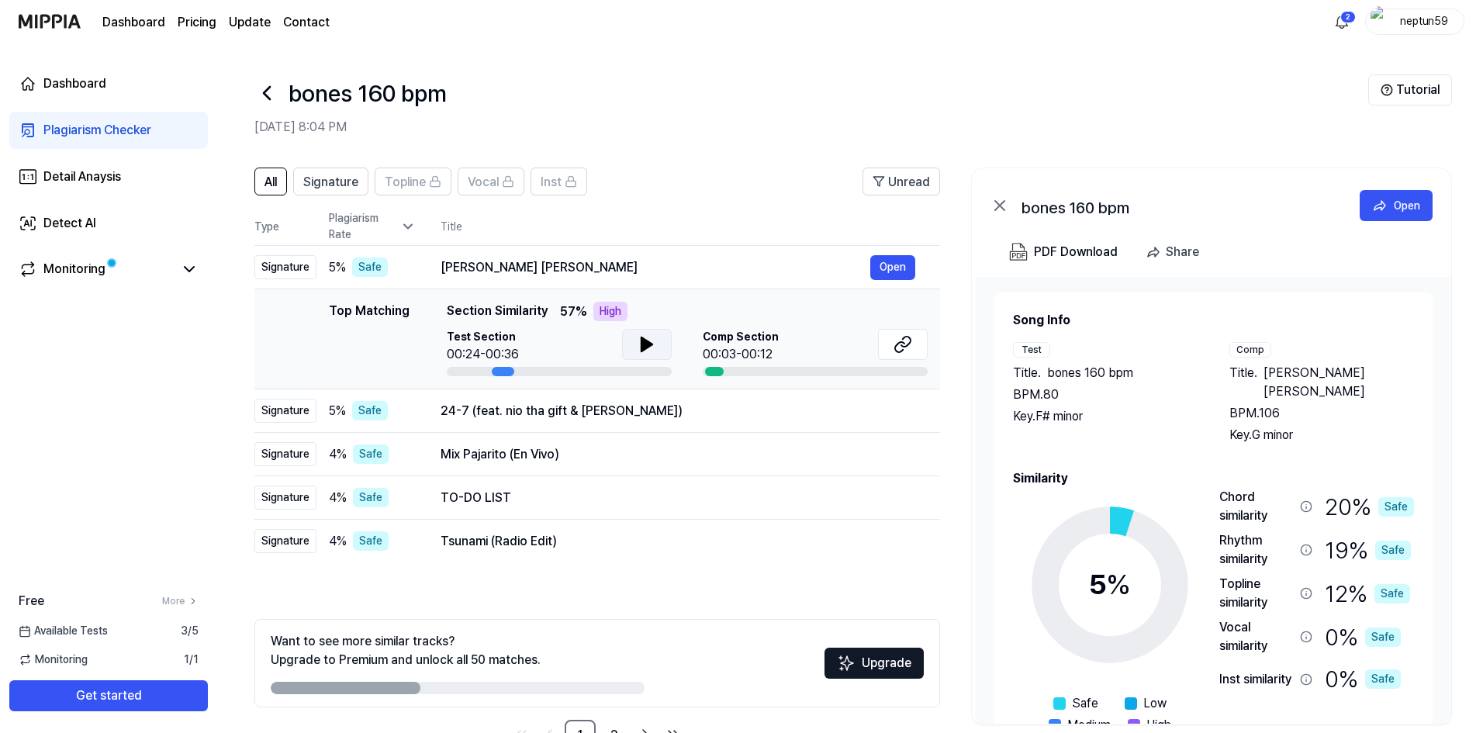
click at [649, 343] on icon at bounding box center [647, 344] width 11 height 14
click at [659, 344] on button at bounding box center [647, 344] width 50 height 31
click at [931, 349] on td "Top Matching Top Matching Section Similarity 57 % High Test Section 00:24-00:36…" at bounding box center [597, 339] width 686 height 100
click at [917, 347] on button at bounding box center [903, 344] width 50 height 31
drag, startPoint x: 650, startPoint y: 343, endPoint x: 641, endPoint y: 438, distance: 95.1
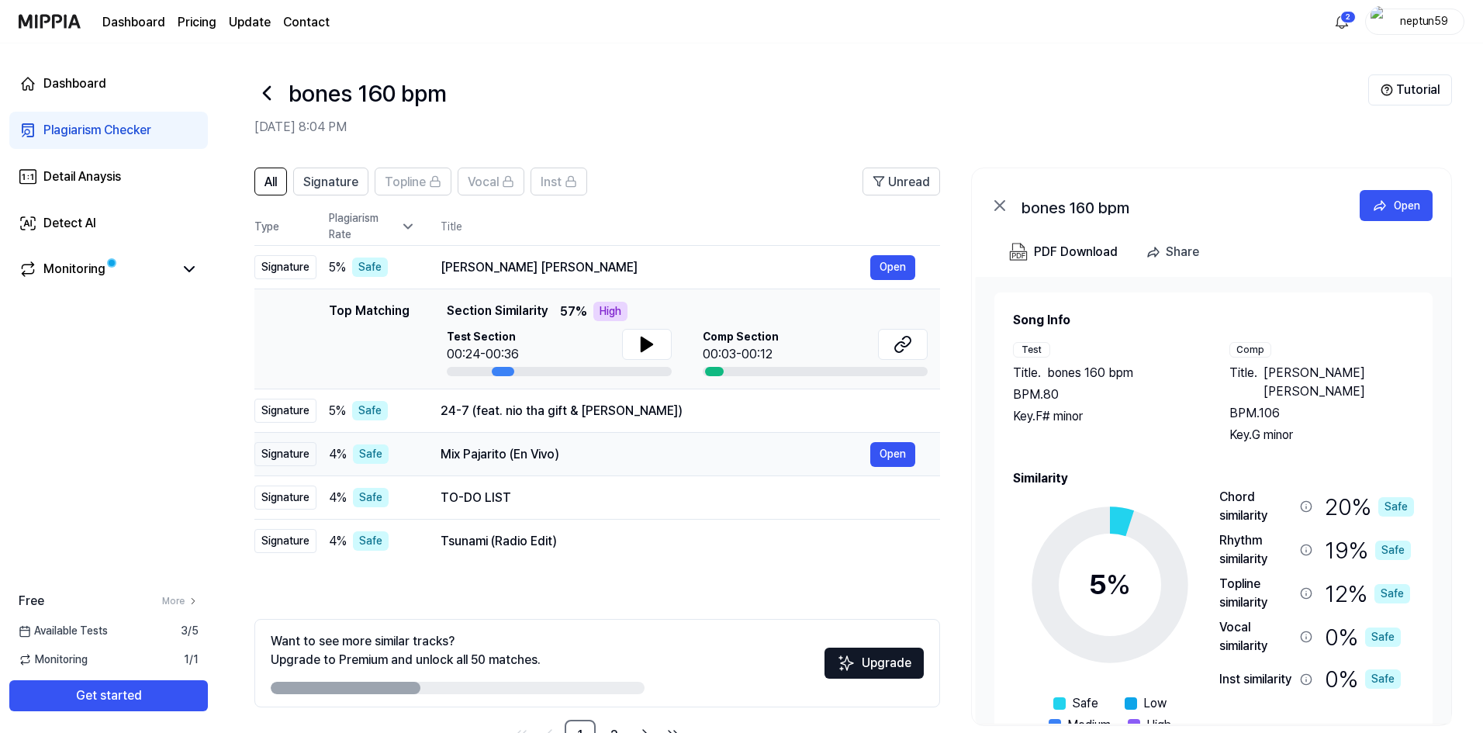
click at [649, 344] on icon at bounding box center [647, 344] width 19 height 19
click at [645, 347] on icon at bounding box center [643, 344] width 3 height 12
